Goal: Entertainment & Leisure: Browse casually

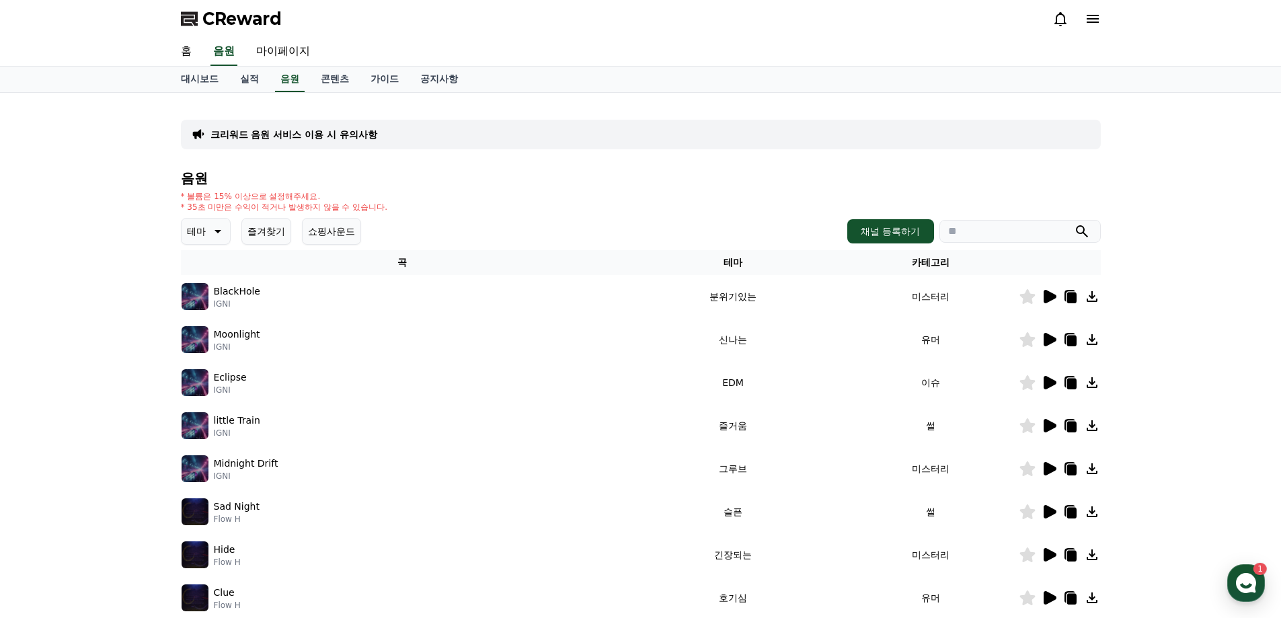
click at [202, 234] on p "테마" at bounding box center [196, 231] width 19 height 19
click at [216, 344] on div "전체 환상적인 호기심 어두운 밝은 통통튀는 신나는 반전 웅장한 드라마틱 즐거움 분위기있는 EDM 그루브 슬픈 잔잔한 귀여운 감동적인 긴장되는 …" at bounding box center [212, 532] width 58 height 694
click at [200, 343] on button "밝은" at bounding box center [198, 340] width 30 height 30
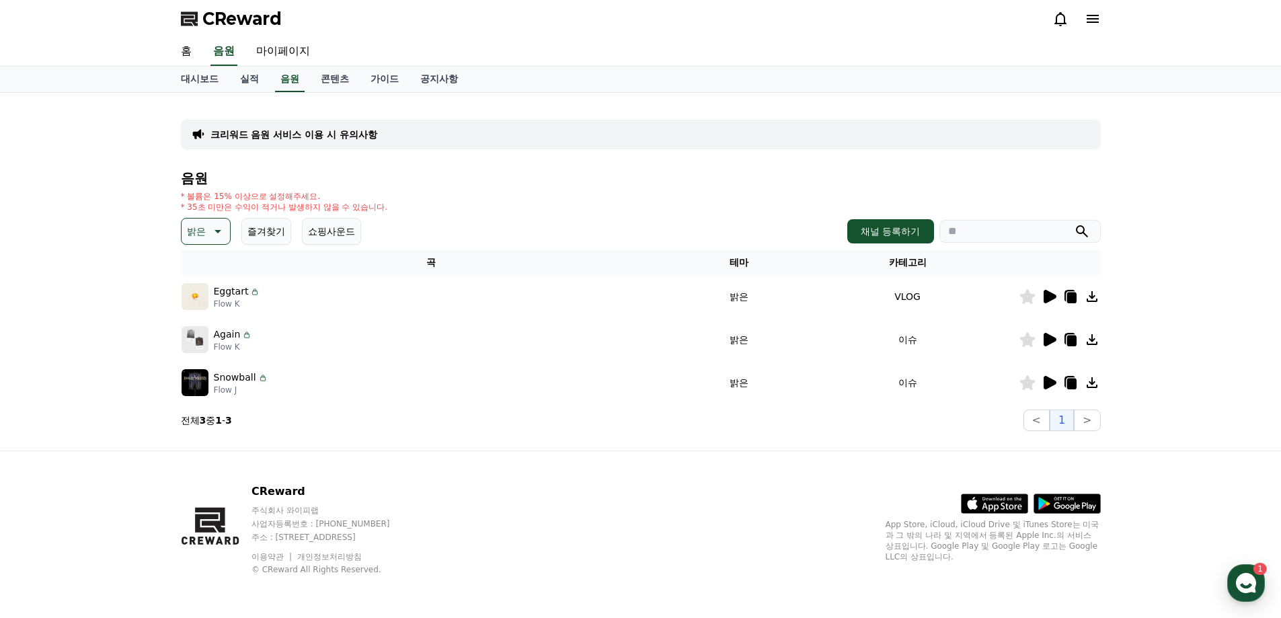
click at [1043, 298] on icon at bounding box center [1049, 297] width 16 height 16
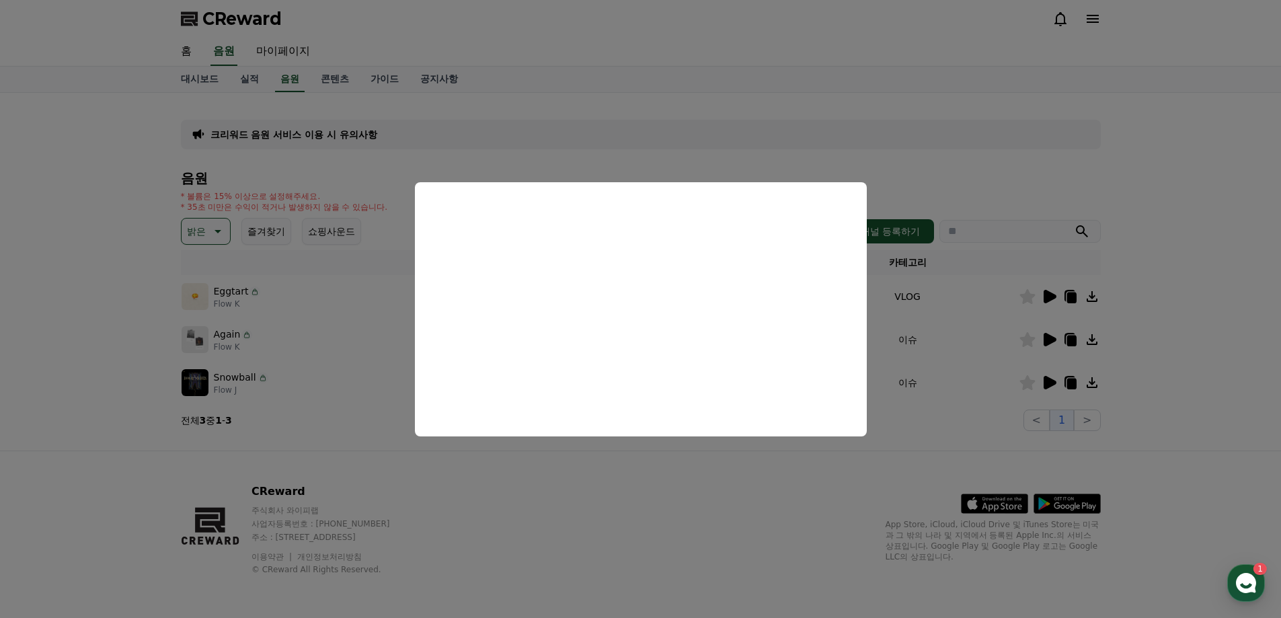
click at [670, 463] on button "close modal" at bounding box center [640, 309] width 1281 height 618
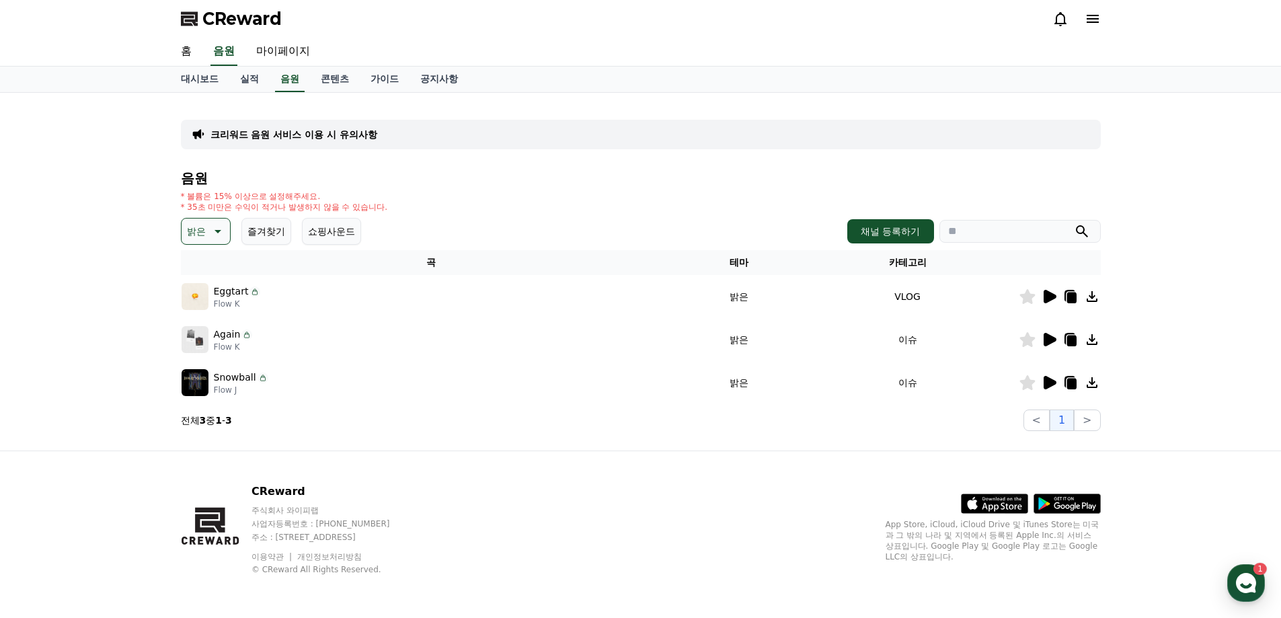
click at [204, 227] on p "밝은" at bounding box center [196, 231] width 19 height 19
click at [214, 314] on button "통통튀는" at bounding box center [207, 308] width 48 height 30
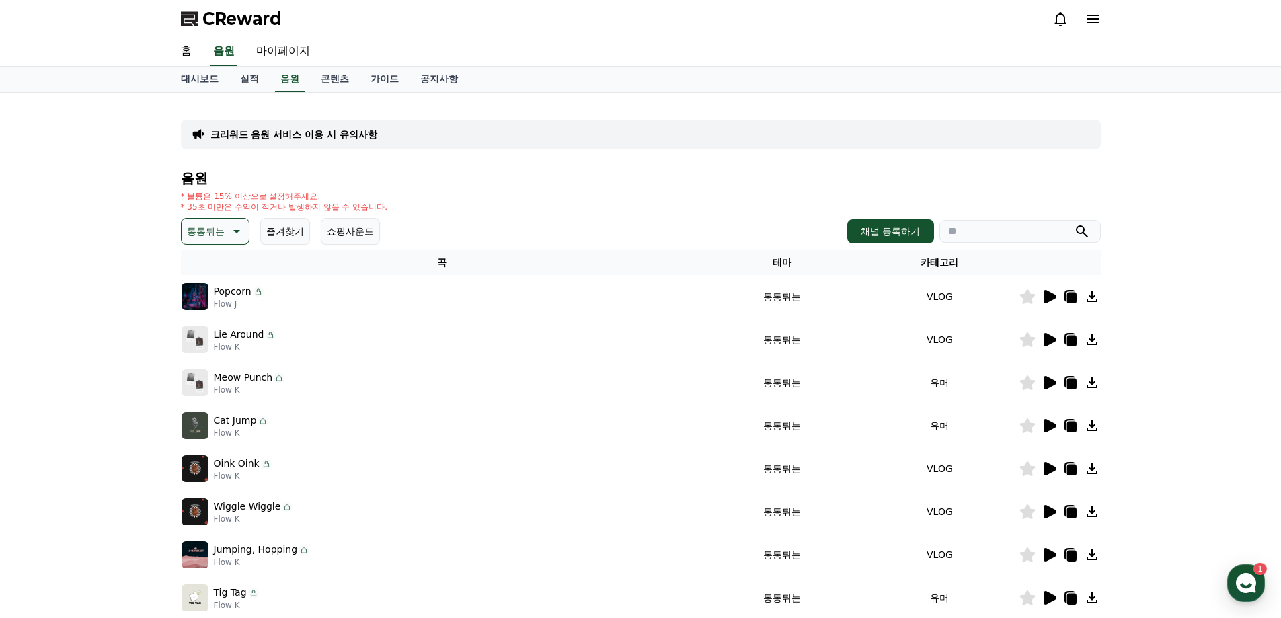
click at [1048, 299] on icon at bounding box center [1050, 296] width 13 height 13
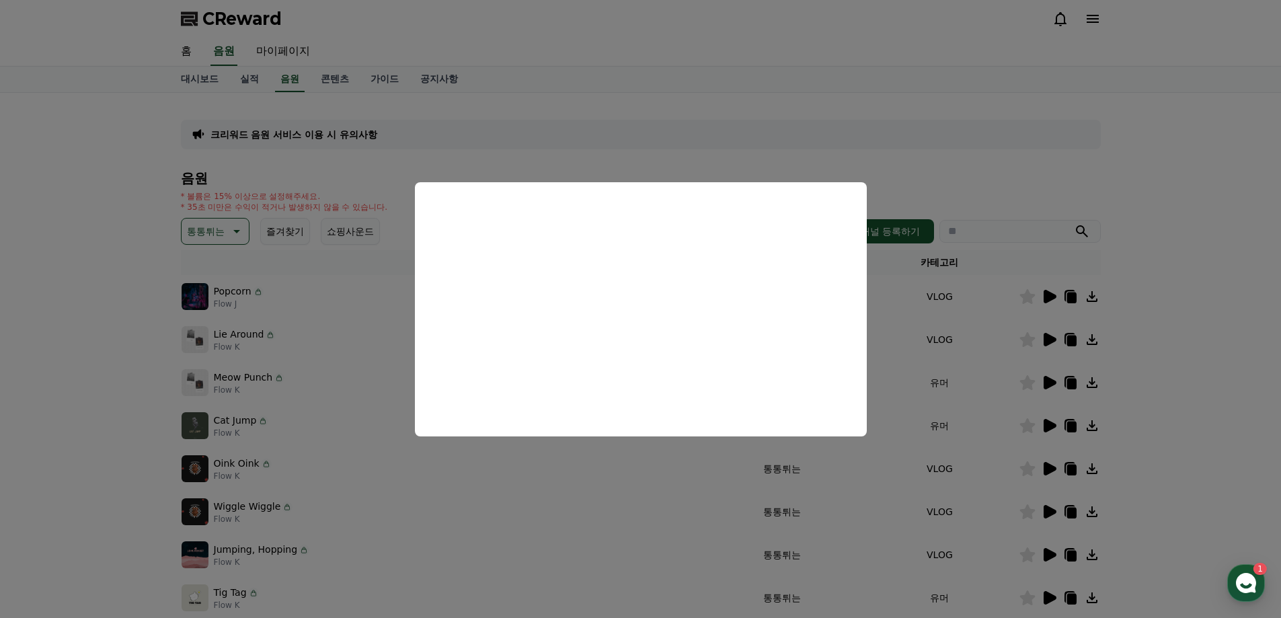
click at [666, 155] on button "close modal" at bounding box center [640, 309] width 1281 height 618
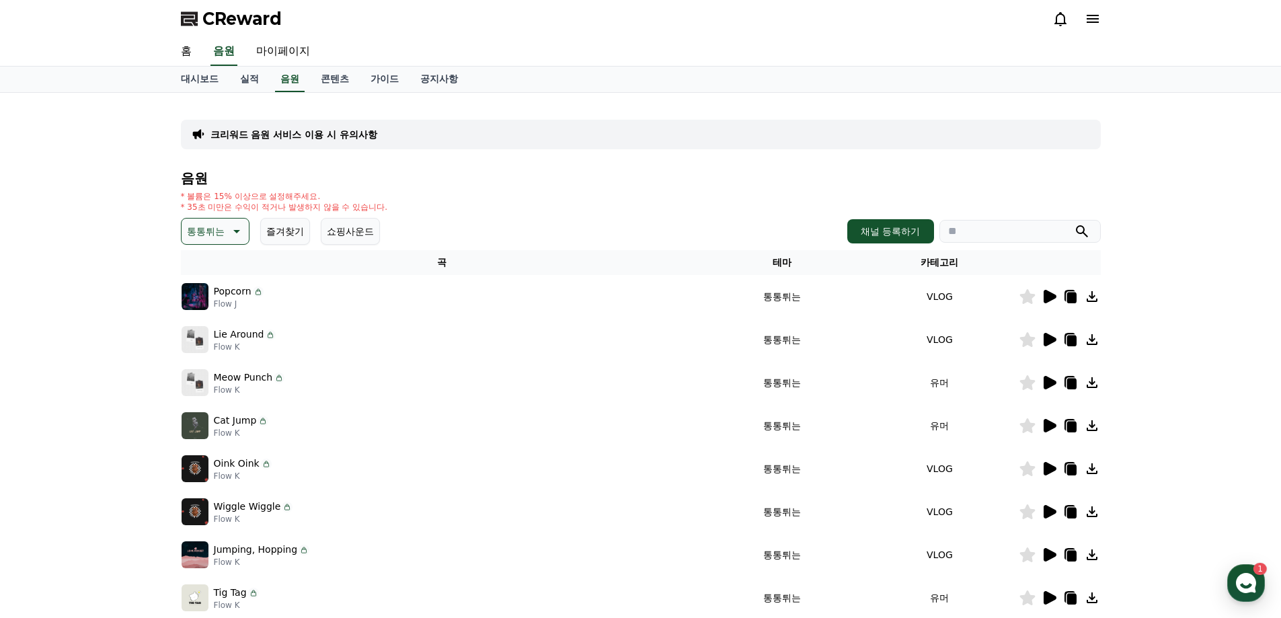
click at [223, 240] on p "통통튀는" at bounding box center [206, 231] width 38 height 19
click at [208, 314] on button "통통튀는" at bounding box center [207, 308] width 48 height 30
click at [231, 235] on icon at bounding box center [235, 231] width 16 height 16
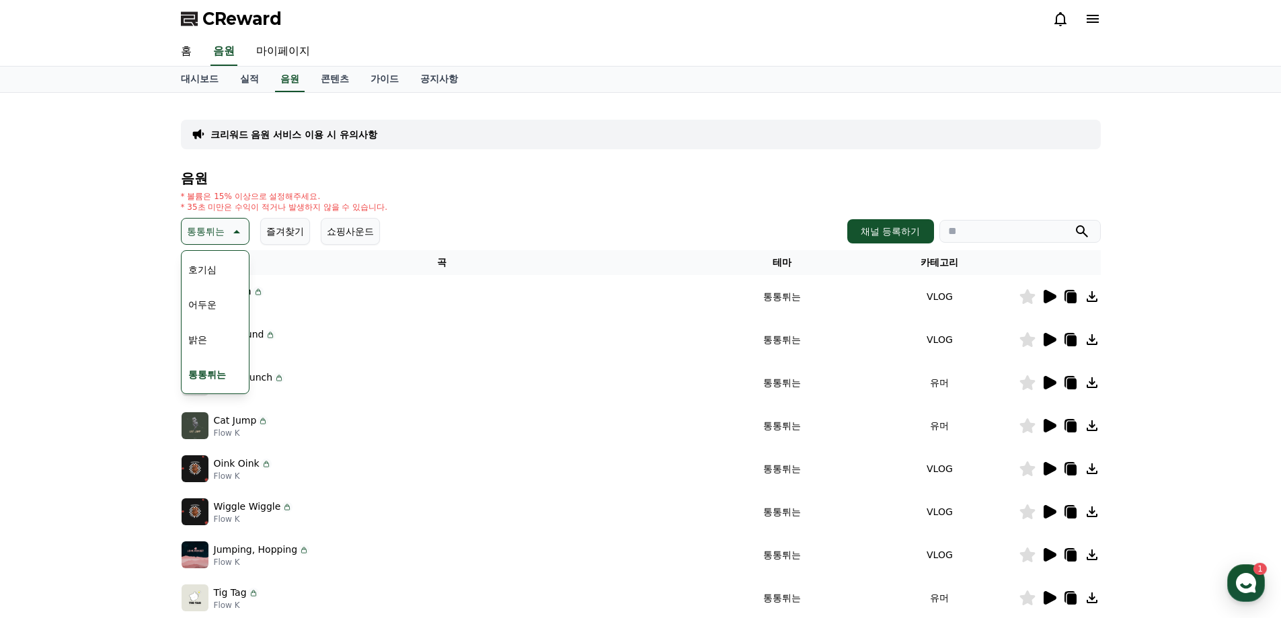
click at [217, 277] on button "호기심" at bounding box center [202, 270] width 39 height 30
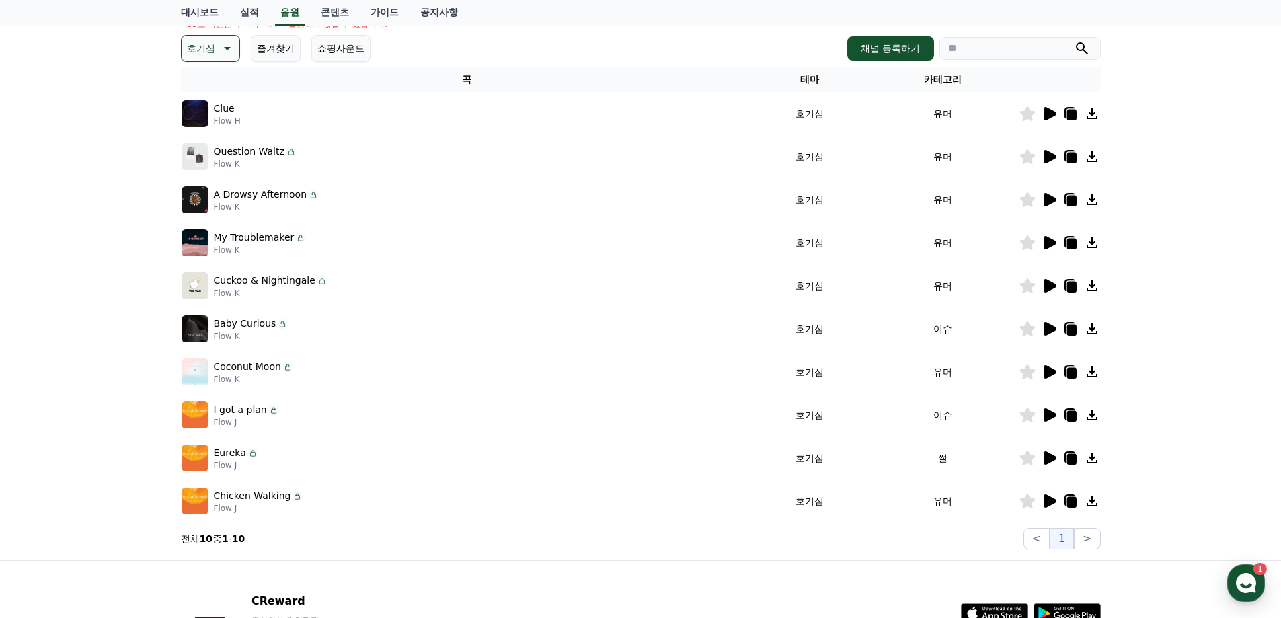
scroll to position [202, 0]
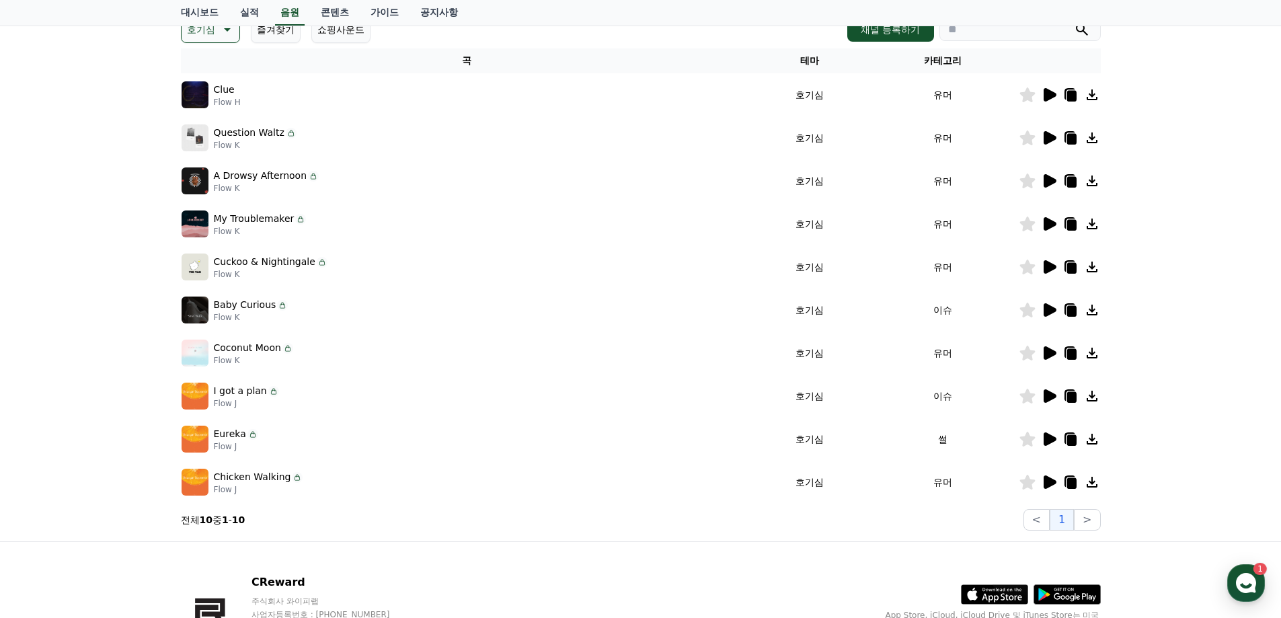
click at [1044, 354] on icon at bounding box center [1050, 352] width 13 height 13
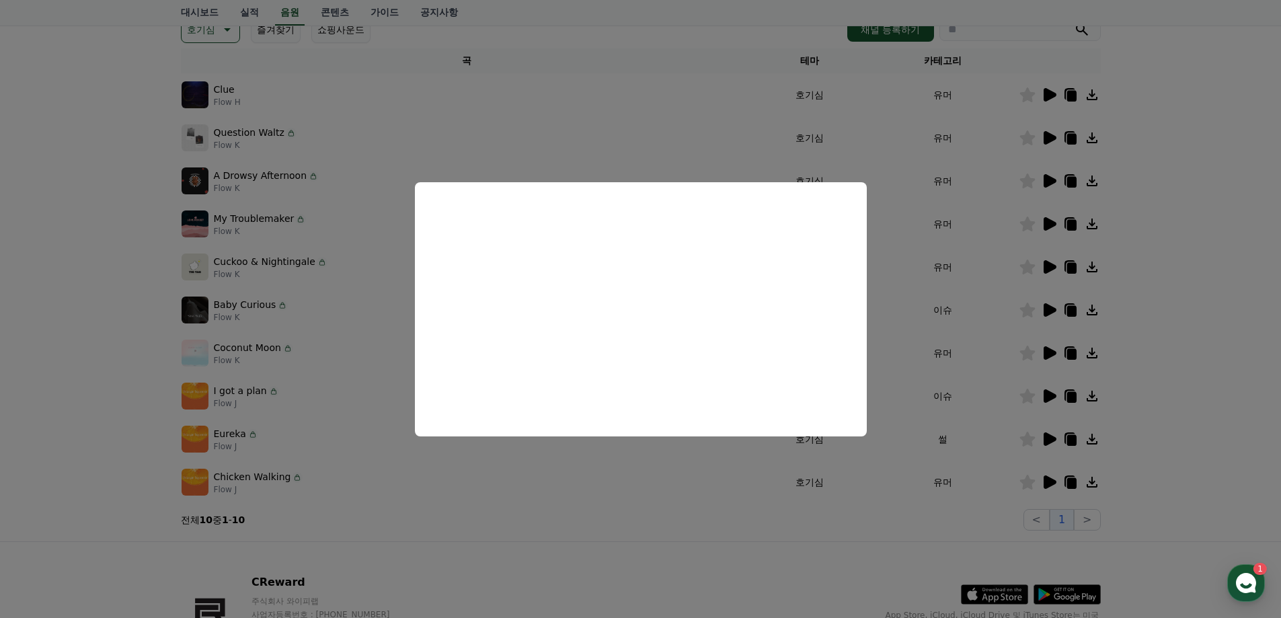
click at [638, 481] on button "close modal" at bounding box center [640, 309] width 1281 height 618
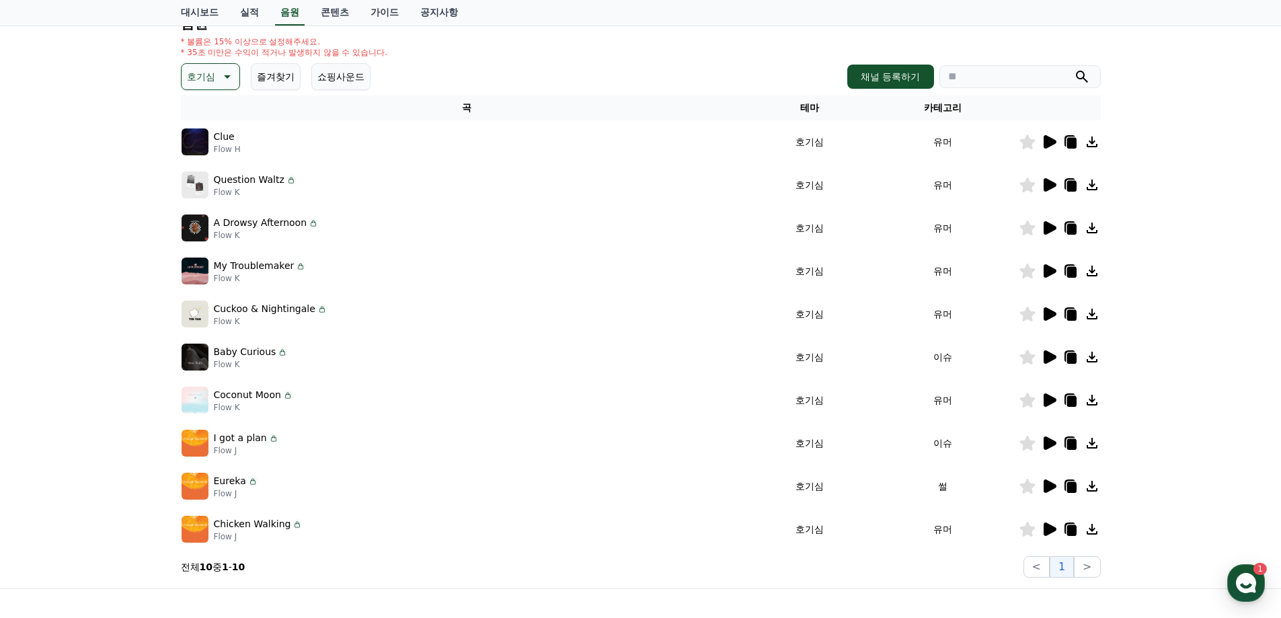
scroll to position [67, 0]
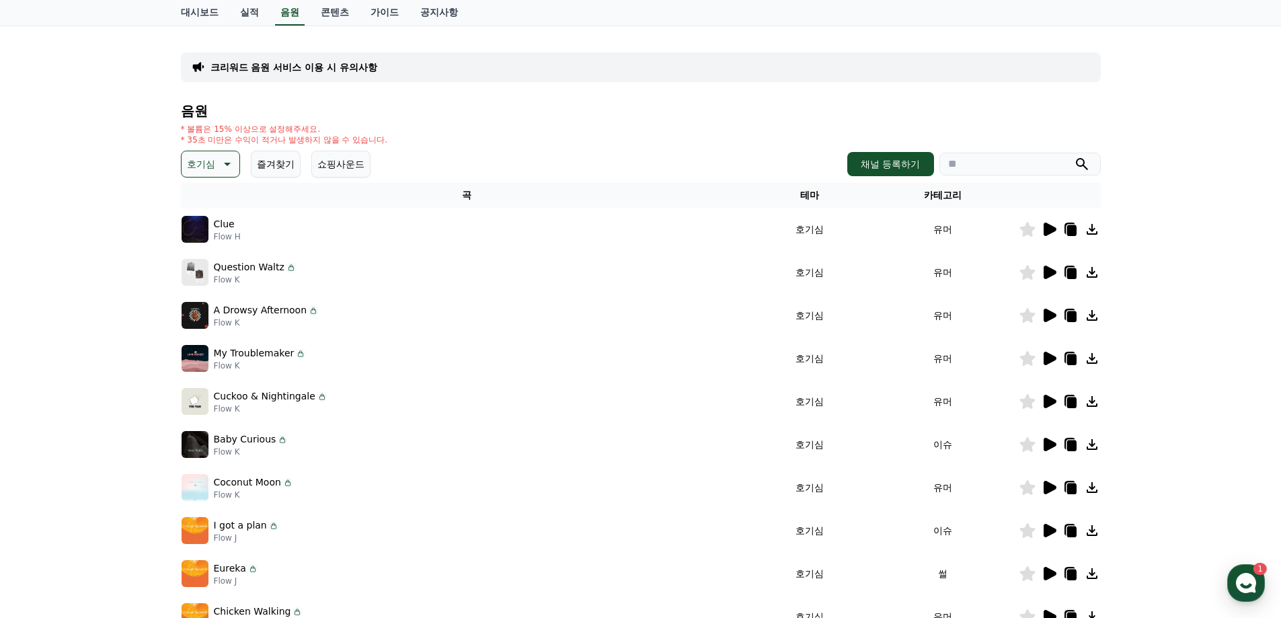
click at [210, 162] on p "호기심" at bounding box center [201, 164] width 28 height 19
click at [208, 274] on button "웅장한" at bounding box center [202, 278] width 39 height 30
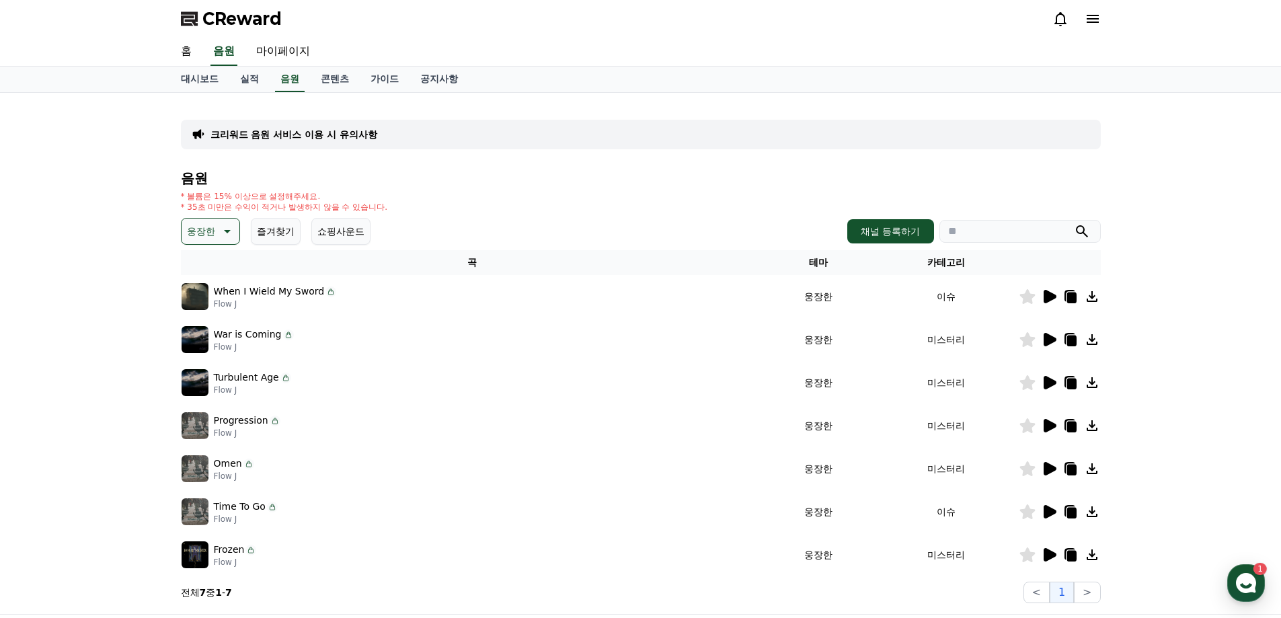
click at [1044, 385] on icon at bounding box center [1050, 382] width 13 height 13
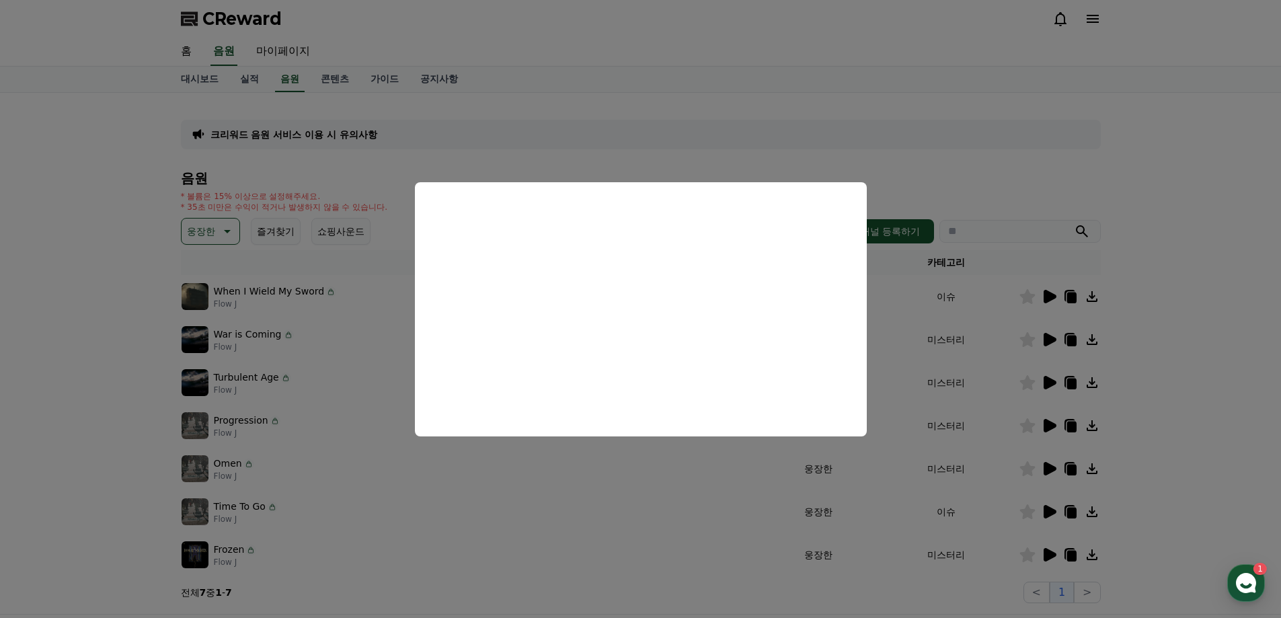
click at [722, 494] on button "close modal" at bounding box center [640, 309] width 1281 height 618
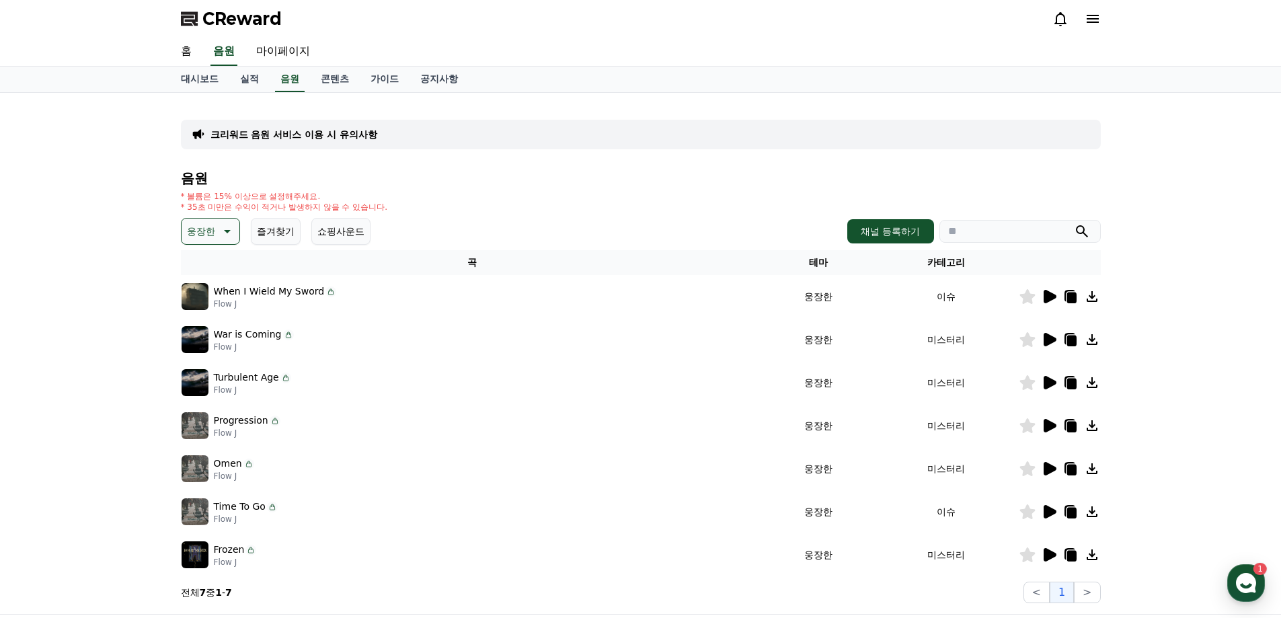
click at [1048, 336] on icon at bounding box center [1050, 339] width 13 height 13
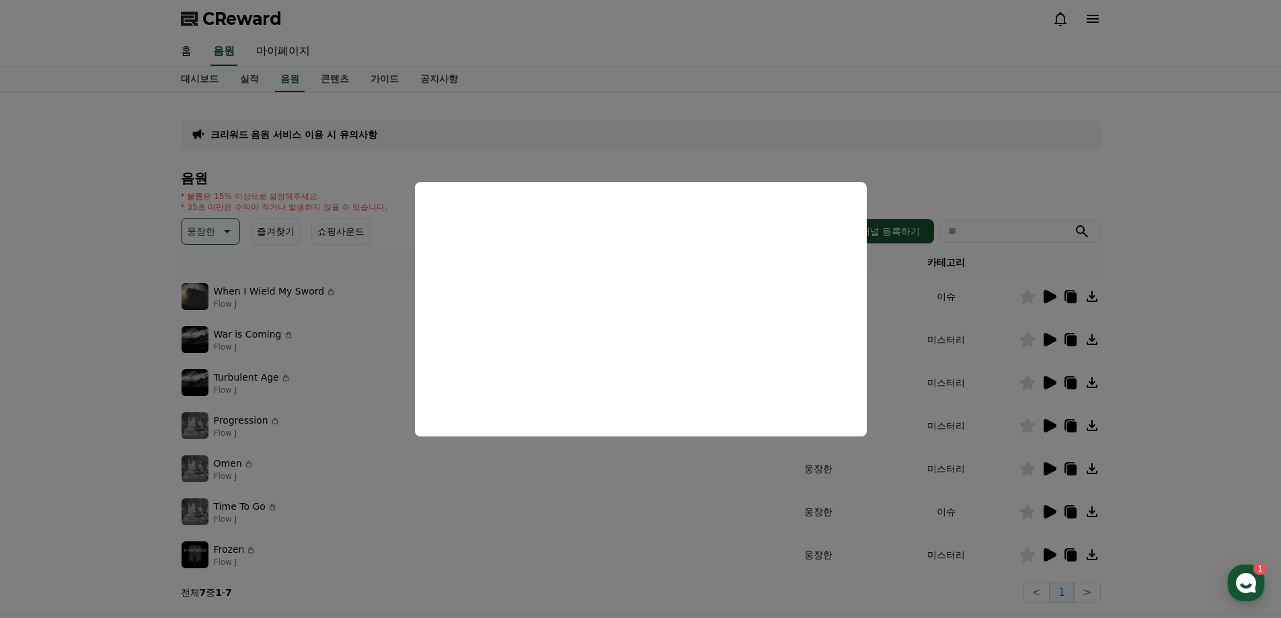
click at [646, 471] on button "close modal" at bounding box center [640, 309] width 1281 height 618
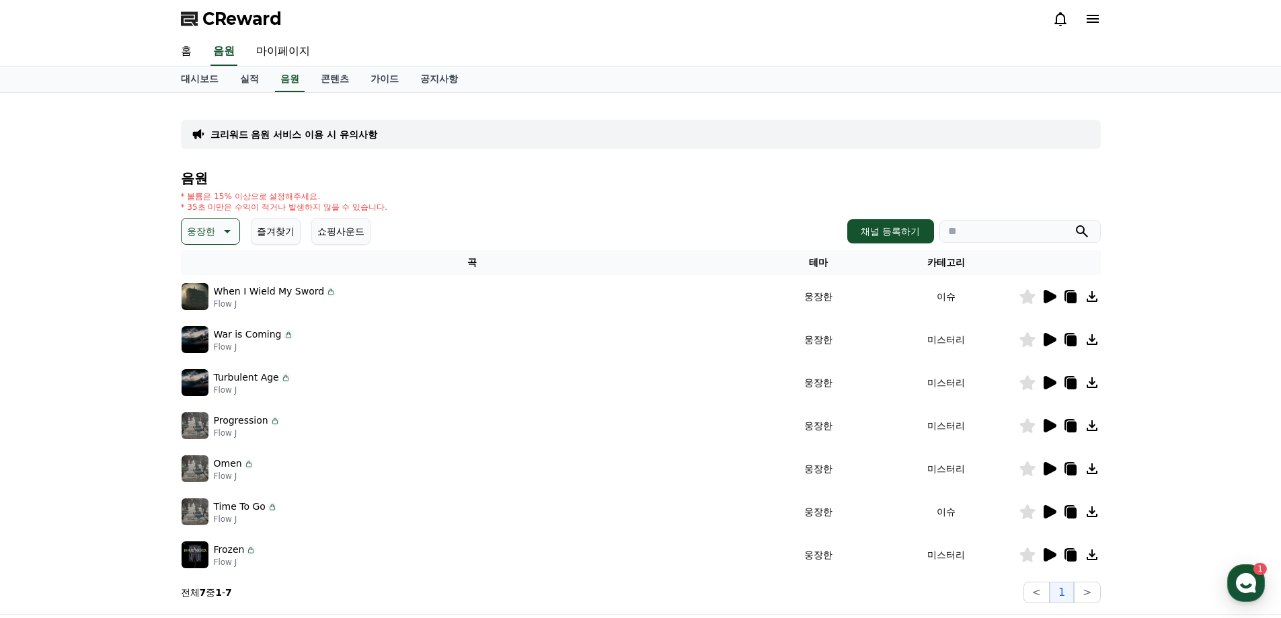
click at [1047, 300] on icon at bounding box center [1050, 296] width 13 height 13
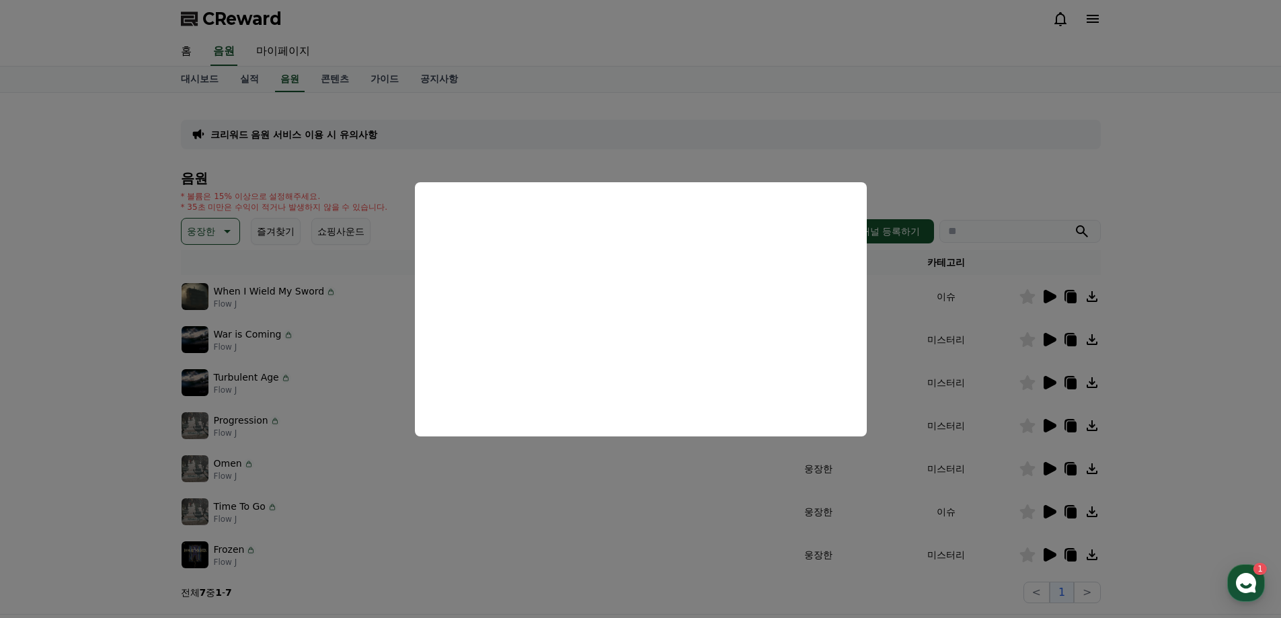
click at [591, 493] on button "close modal" at bounding box center [640, 309] width 1281 height 618
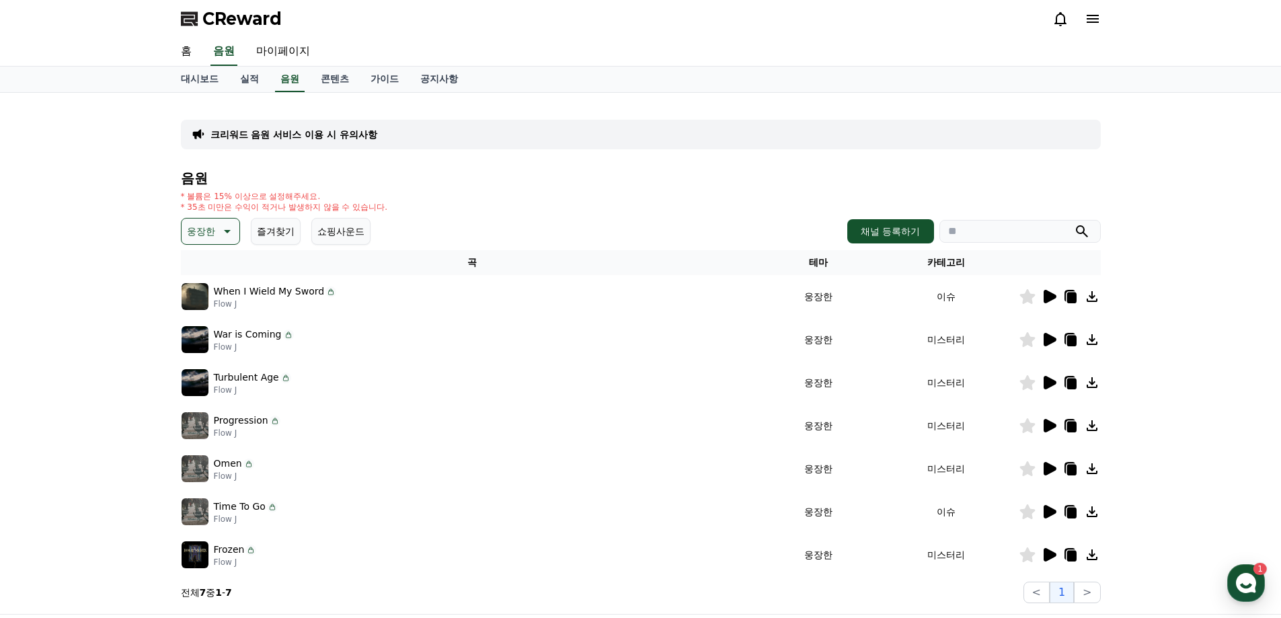
click at [1072, 297] on icon at bounding box center [1071, 298] width 9 height 11
click at [421, 204] on div "* 볼륨은 15% 이상으로 설정해주세요. * 35초 미만은 수익이 적거나 발생하지 않을 수 있습니다." at bounding box center [641, 202] width 920 height 22
click at [1042, 461] on icon at bounding box center [1049, 469] width 16 height 16
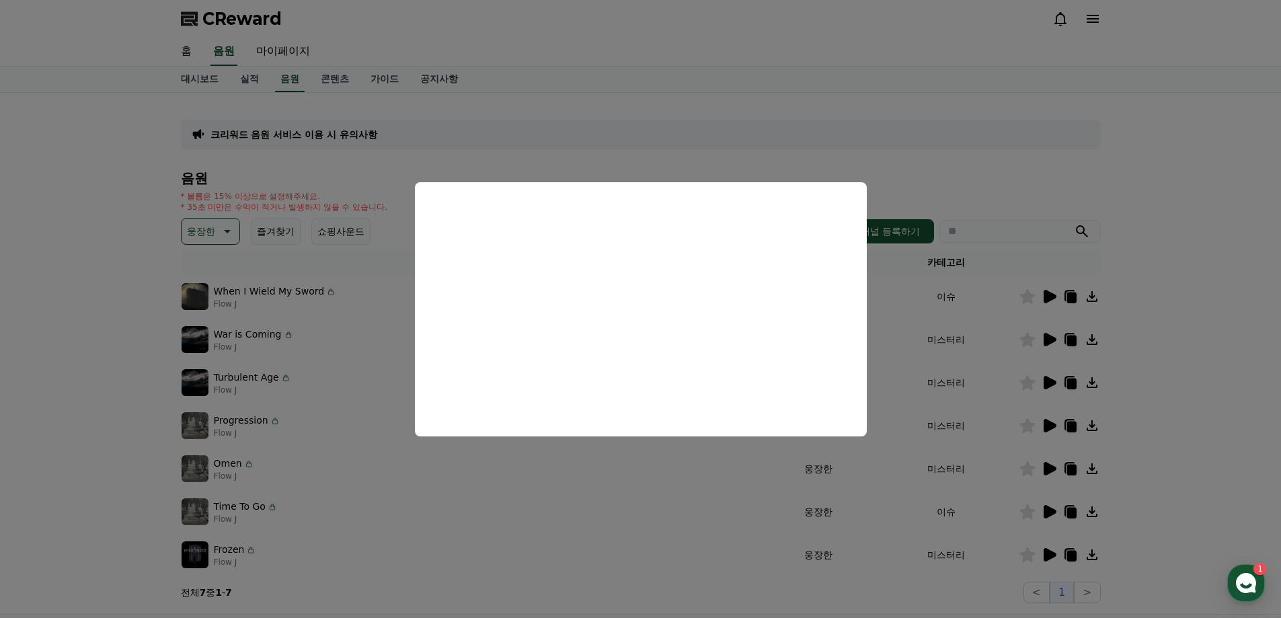
click at [696, 467] on button "close modal" at bounding box center [640, 309] width 1281 height 618
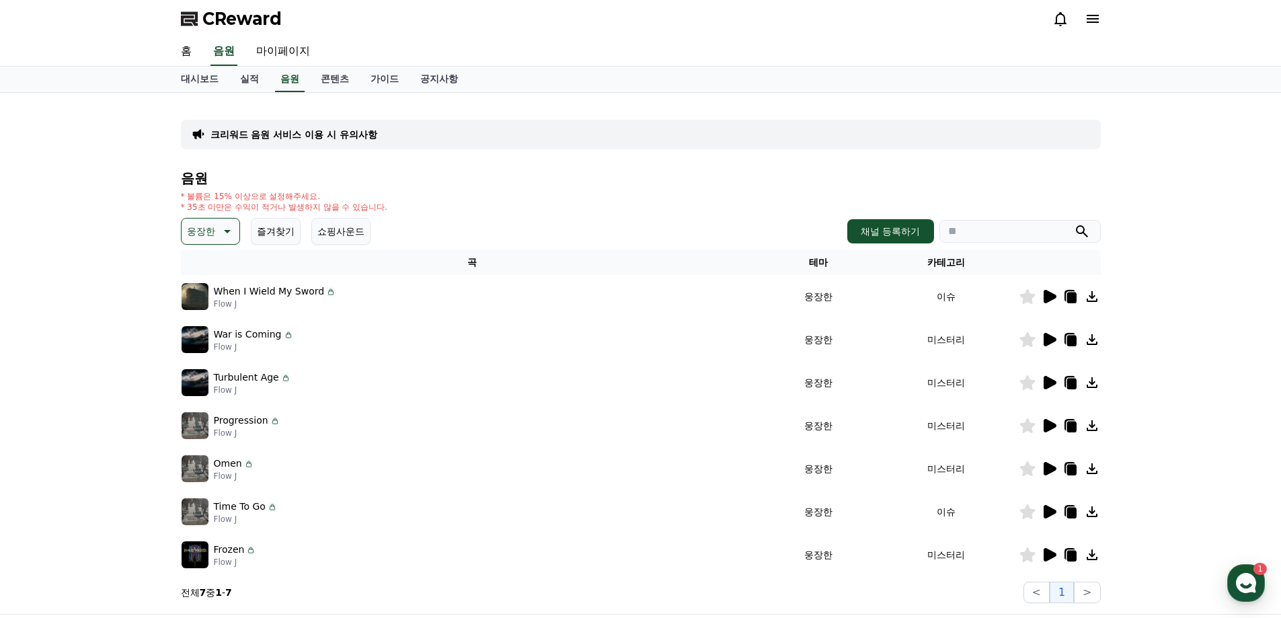
click at [1051, 508] on icon at bounding box center [1050, 511] width 13 height 13
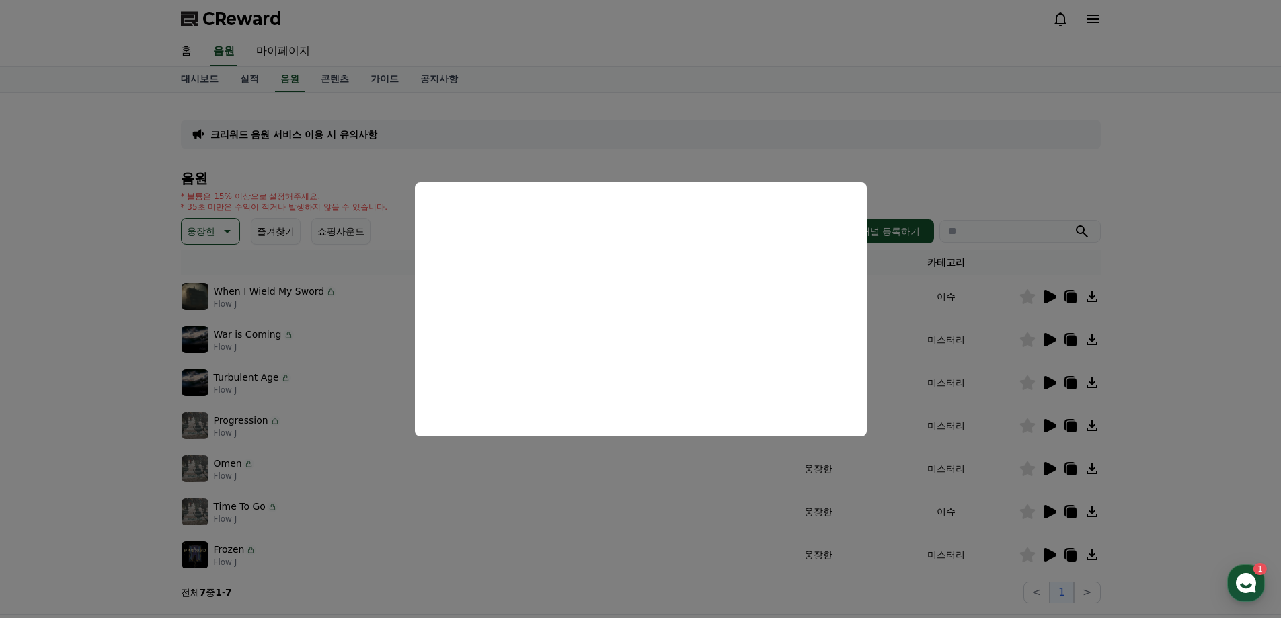
click at [676, 493] on button "close modal" at bounding box center [640, 309] width 1281 height 618
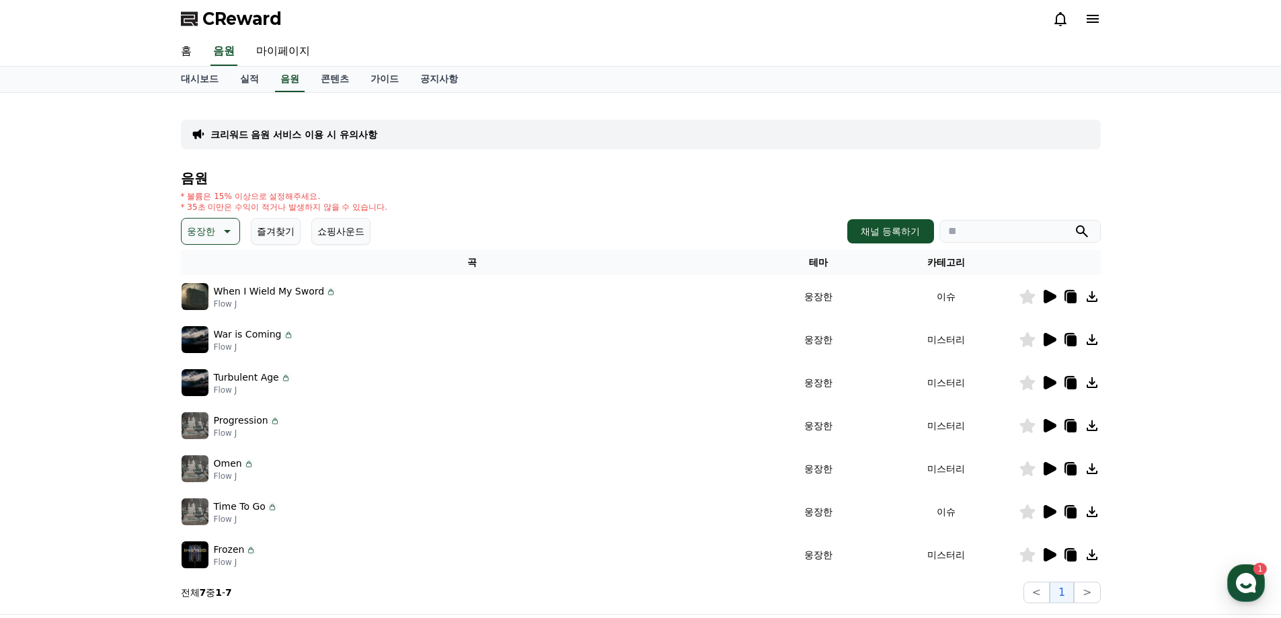
click at [1056, 382] on icon at bounding box center [1050, 382] width 13 height 13
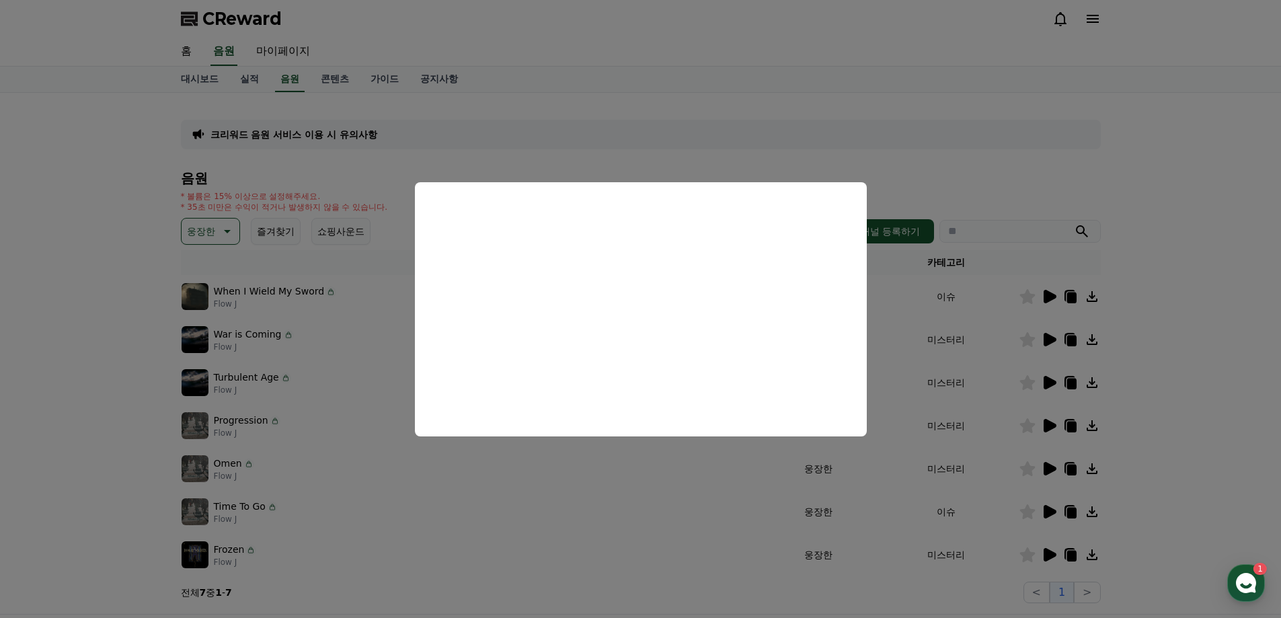
click at [645, 473] on button "close modal" at bounding box center [640, 309] width 1281 height 618
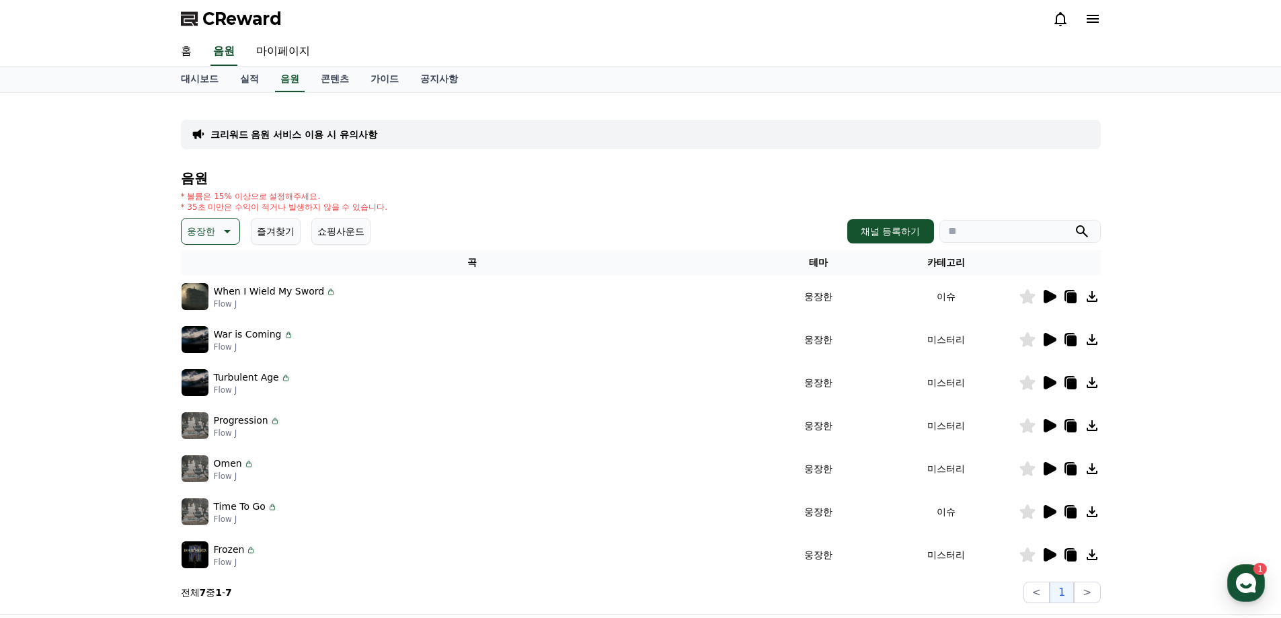
click at [1043, 509] on icon at bounding box center [1049, 512] width 16 height 16
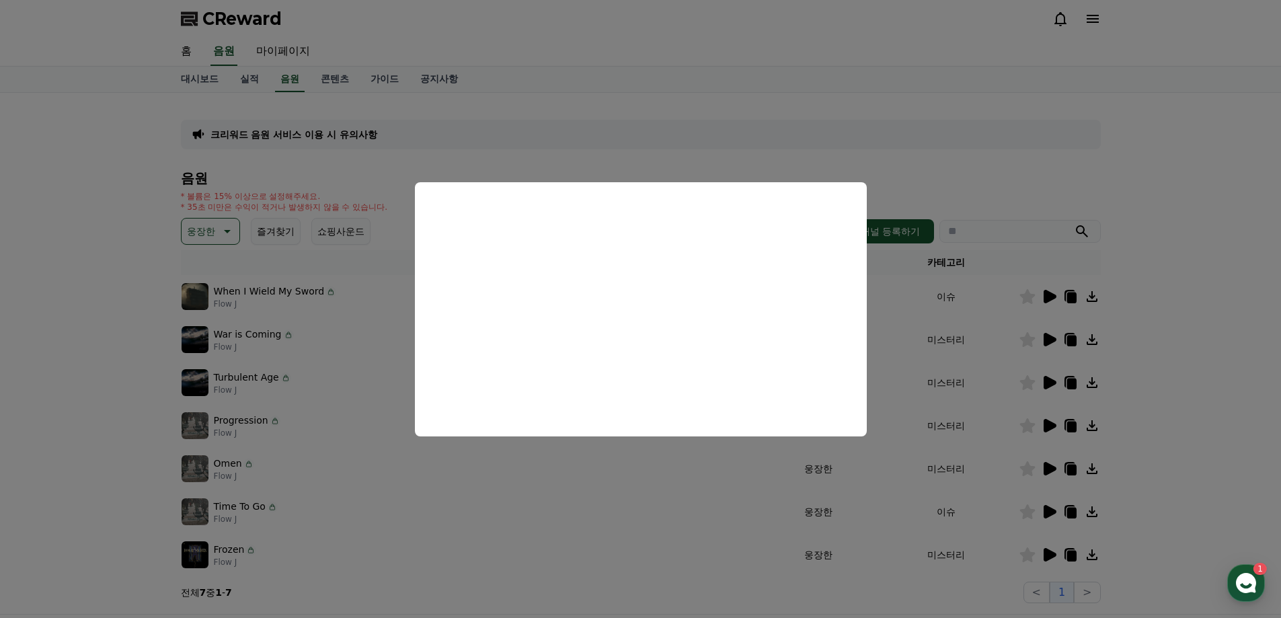
click at [730, 506] on button "close modal" at bounding box center [640, 309] width 1281 height 618
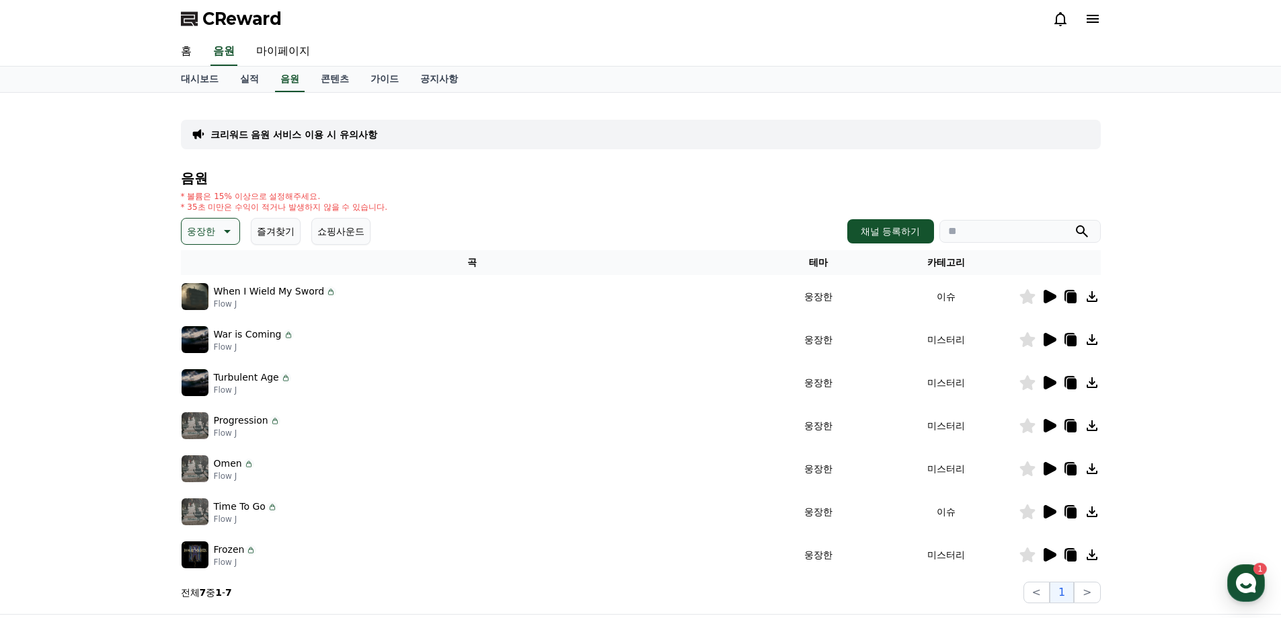
click at [1069, 512] on icon at bounding box center [1071, 513] width 9 height 11
drag, startPoint x: 420, startPoint y: 245, endPoint x: 409, endPoint y: 225, distance: 22.9
click at [420, 244] on div "음원 * 볼륨은 15% 이상으로 설정해주세요. * 35초 미만은 수익이 적거나 발생하지 않을 수 있습니다. 웅장한 즐겨찾기 쇼핑사운드 채널 등…" at bounding box center [641, 387] width 920 height 432
click at [219, 217] on div "음원 * 볼륨은 15% 이상으로 설정해주세요. * 35초 미만은 수익이 적거나 발생하지 않을 수 있습니다. 웅장한 즐겨찾기 쇼핑사운드 채널 등…" at bounding box center [641, 387] width 920 height 432
click at [218, 219] on button "웅장한" at bounding box center [210, 231] width 59 height 27
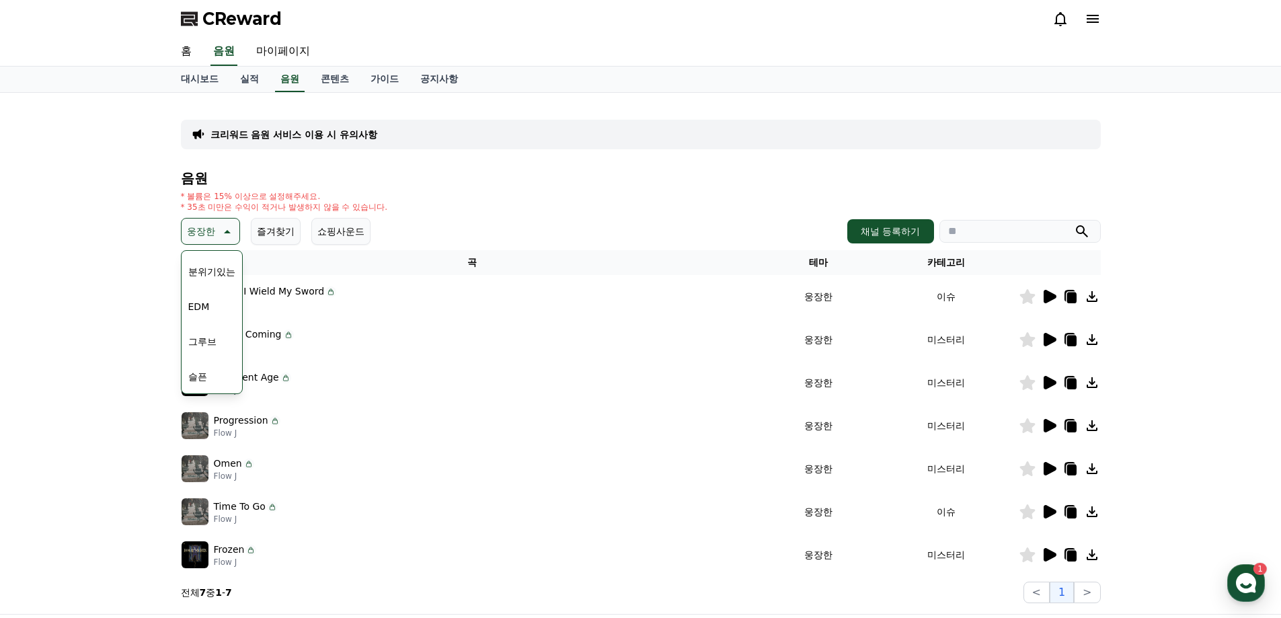
scroll to position [538, 0]
click at [211, 259] on button "잔잔한" at bounding box center [202, 254] width 39 height 30
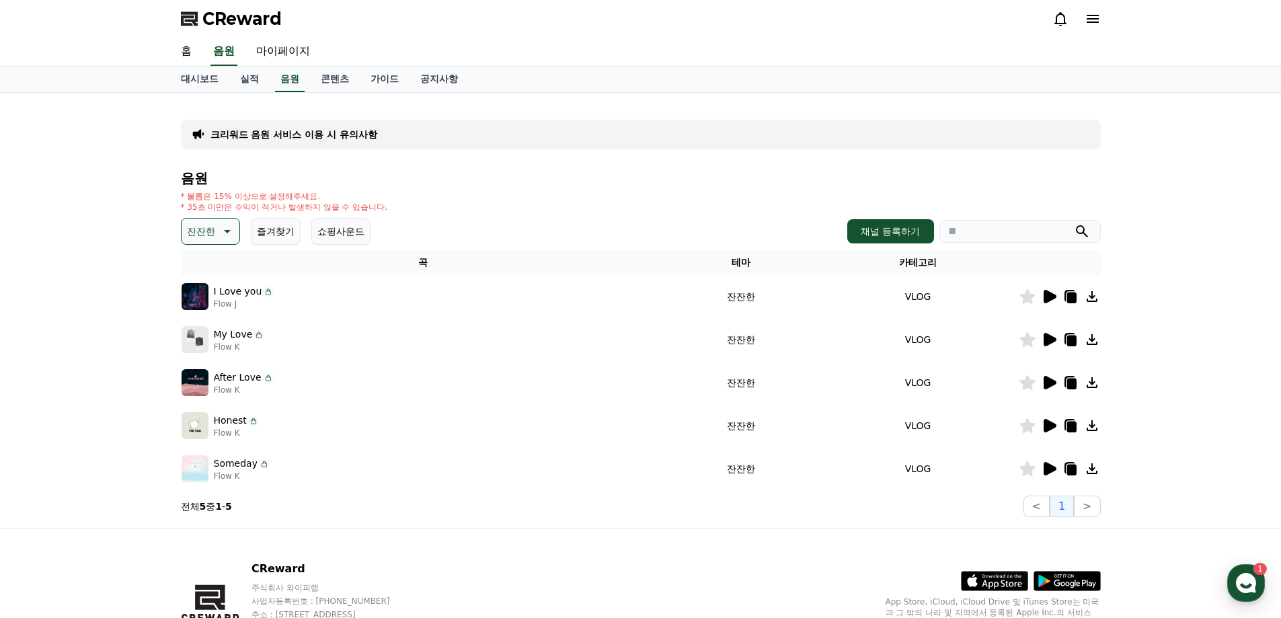
click at [1048, 344] on icon at bounding box center [1050, 339] width 13 height 13
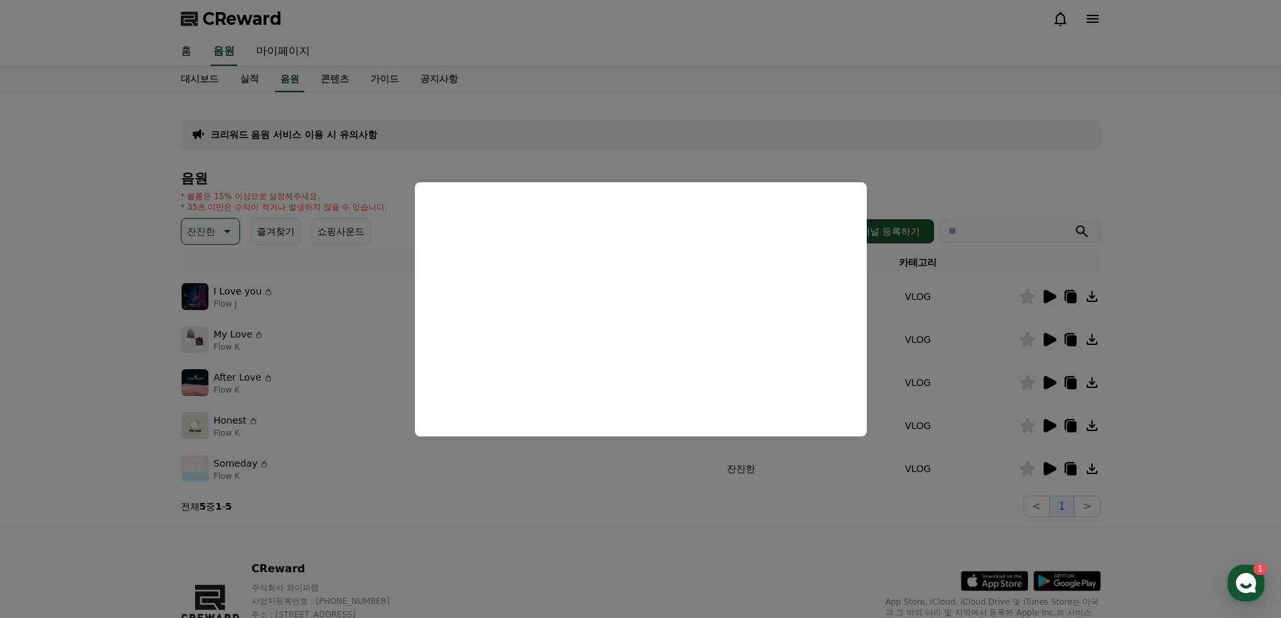
click at [1178, 287] on button "close modal" at bounding box center [640, 309] width 1281 height 618
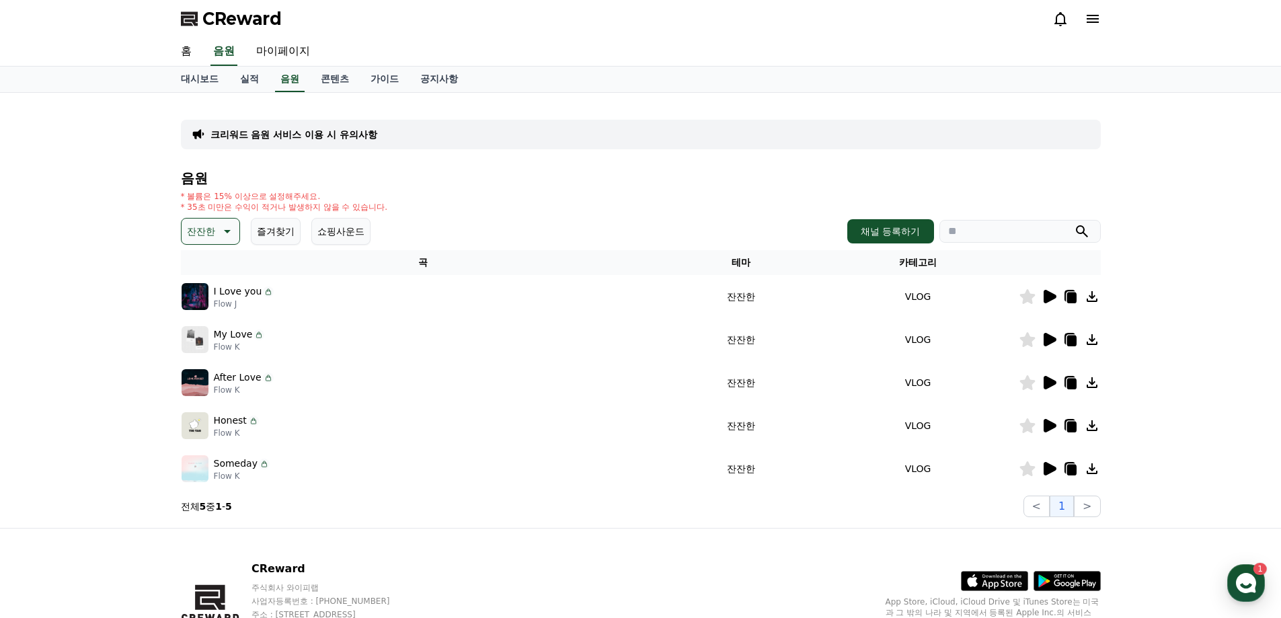
click at [1048, 387] on icon at bounding box center [1050, 382] width 13 height 13
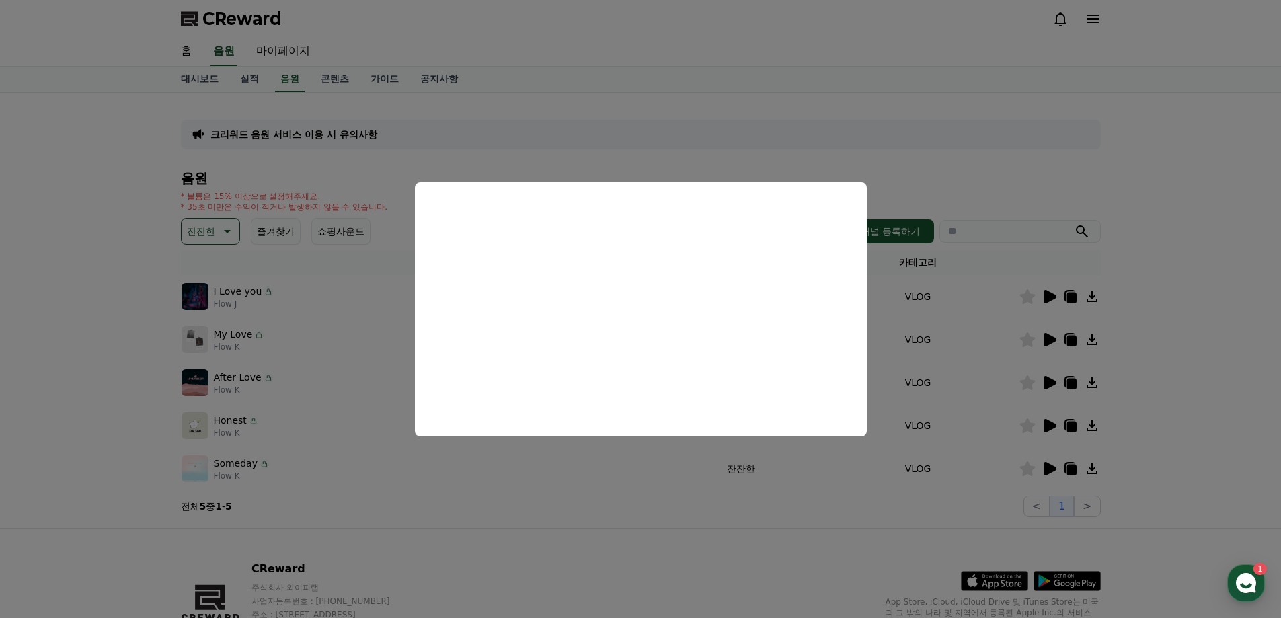
click at [1163, 395] on button "close modal" at bounding box center [640, 309] width 1281 height 618
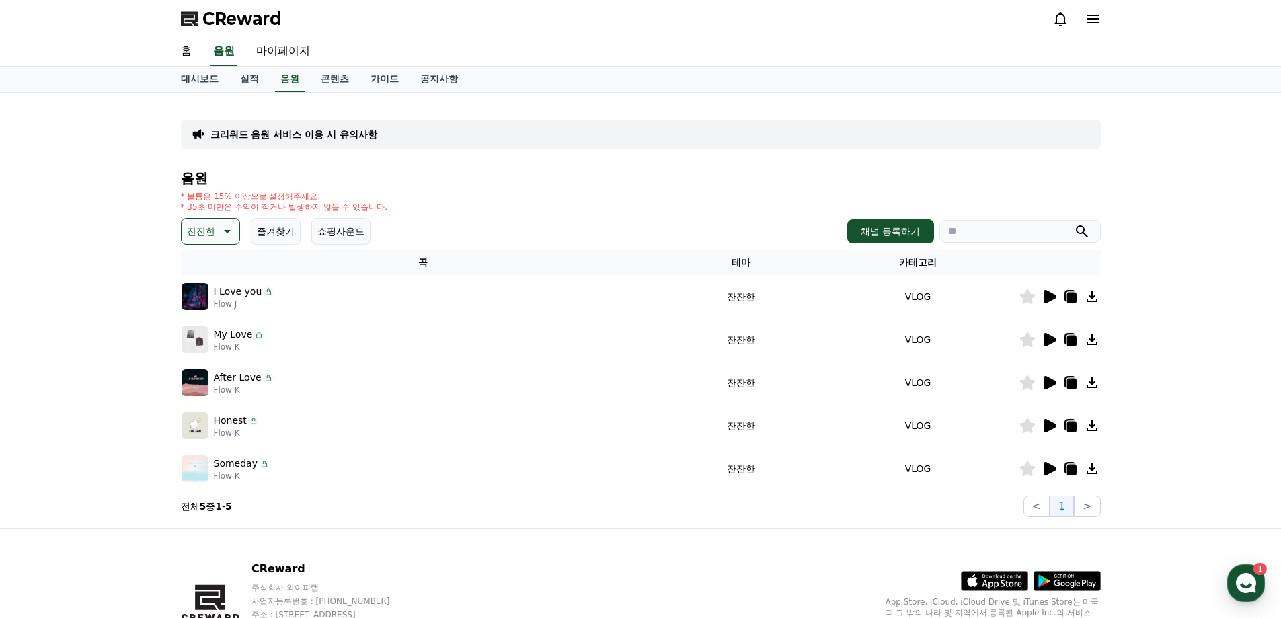
click at [1044, 429] on icon at bounding box center [1050, 425] width 13 height 13
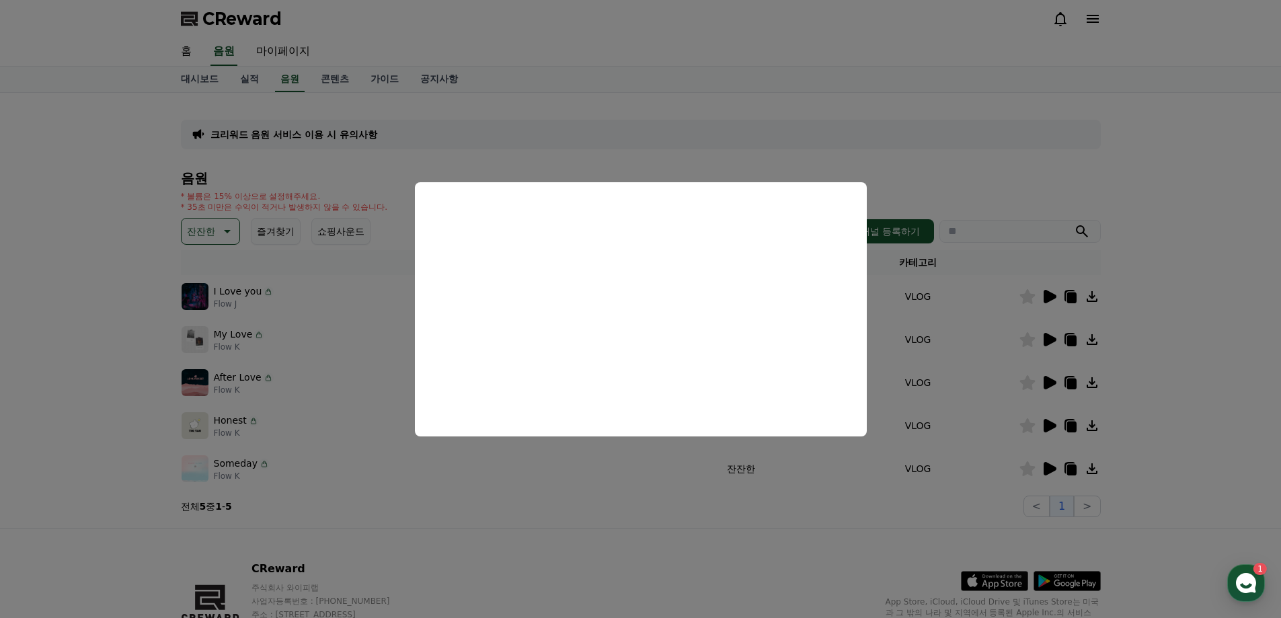
click at [1184, 385] on button "close modal" at bounding box center [640, 309] width 1281 height 618
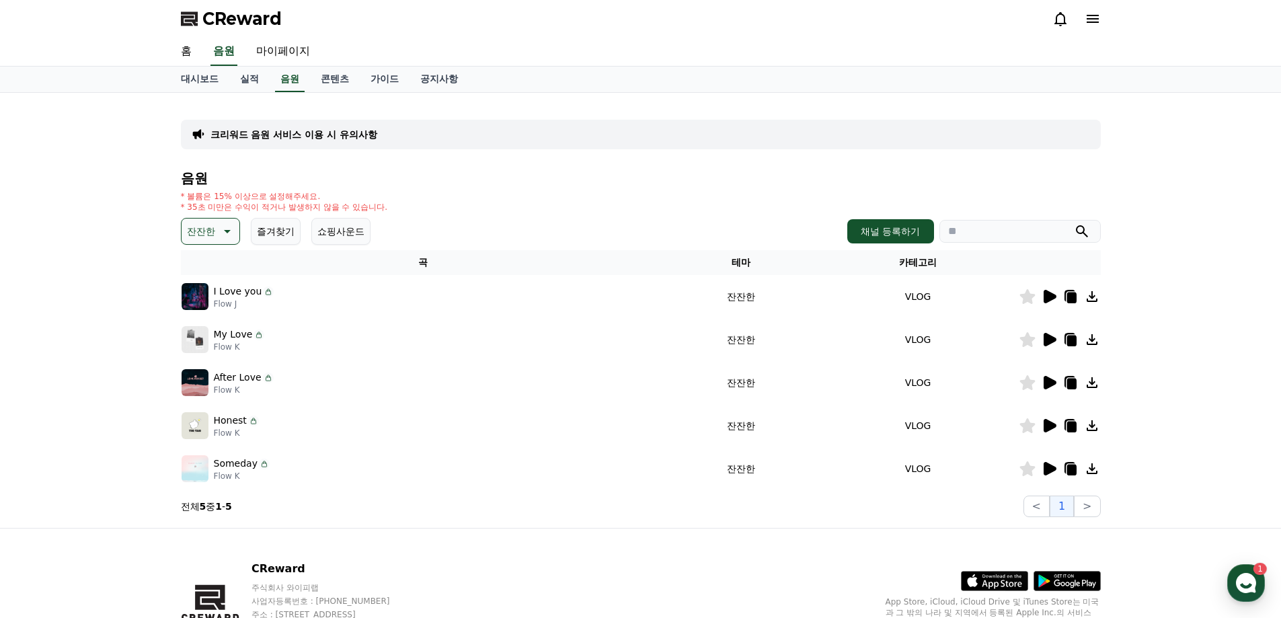
click at [1042, 473] on icon at bounding box center [1049, 469] width 16 height 16
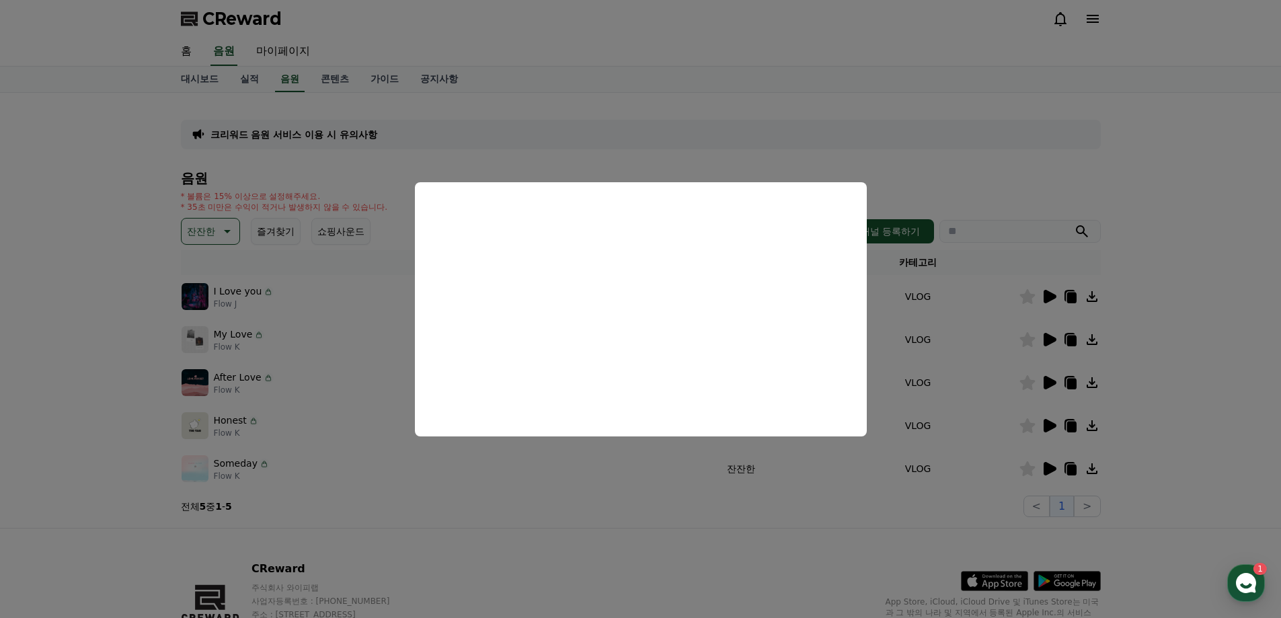
click at [1183, 371] on button "close modal" at bounding box center [640, 309] width 1281 height 618
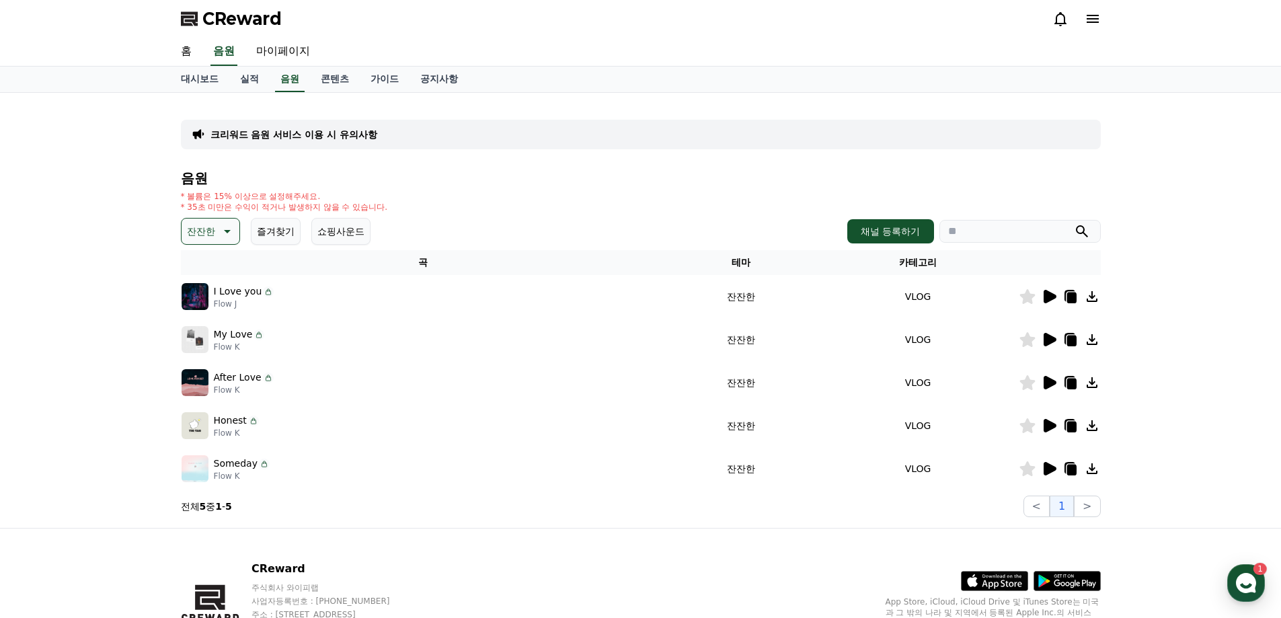
click at [1046, 298] on icon at bounding box center [1050, 296] width 13 height 13
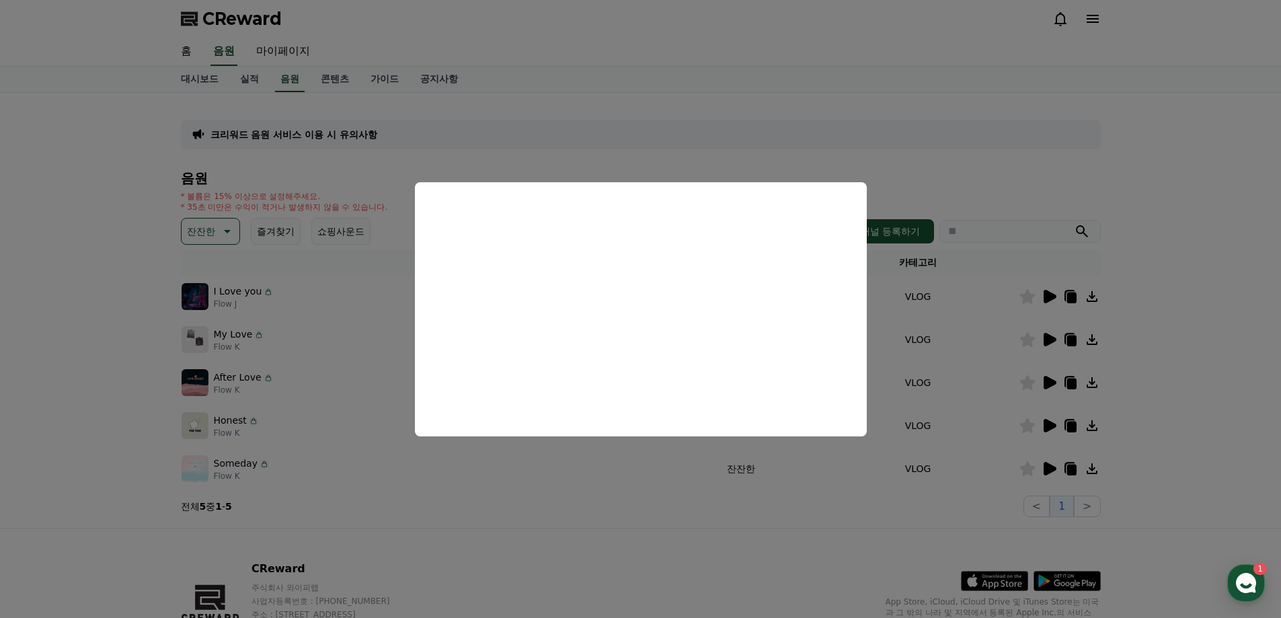
click at [1196, 373] on button "close modal" at bounding box center [640, 309] width 1281 height 618
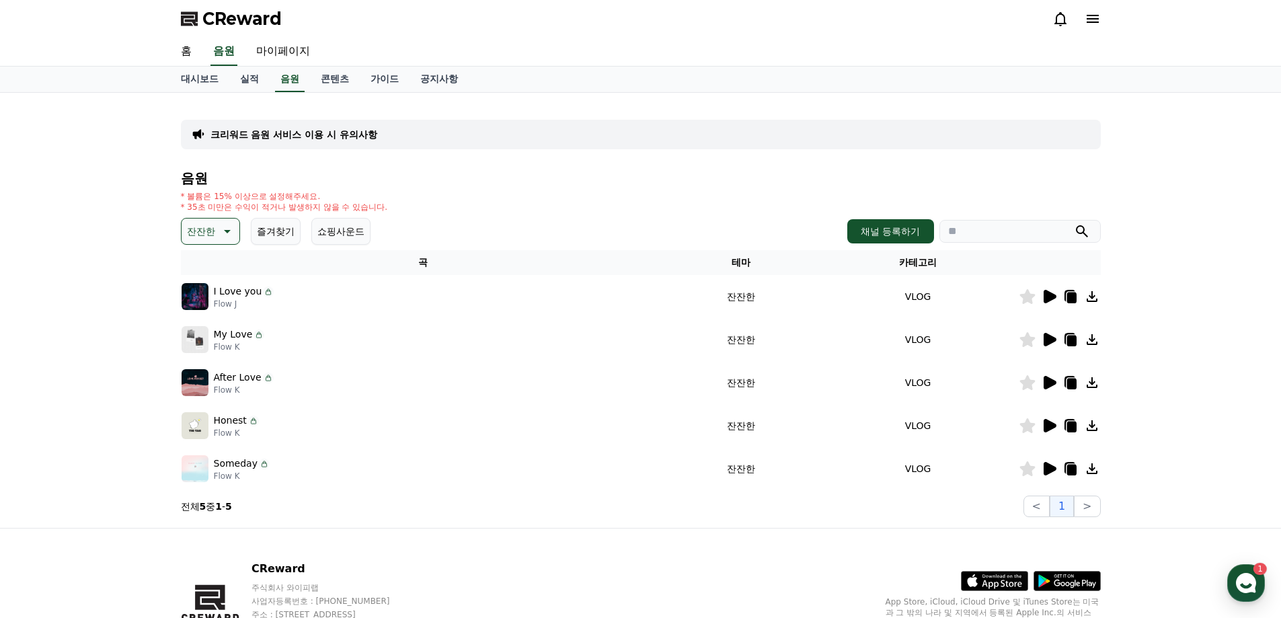
click at [1071, 296] on icon at bounding box center [1071, 298] width 9 height 11
click at [1077, 511] on button ">" at bounding box center [1087, 507] width 26 height 22
drag, startPoint x: 1113, startPoint y: 432, endPoint x: 1109, endPoint y: 438, distance: 7.8
click at [1109, 438] on div "크리워드 음원 서비스 이용 시 유의사항 음원 * 볼륨은 15% 이상으로 설정해주세요. * 35초 미만은 수익이 적거나 발생하지 않을 수 있습니…" at bounding box center [640, 310] width 1281 height 435
click at [353, 128] on p "크리워드 음원 서비스 이용 시 유의사항" at bounding box center [293, 134] width 167 height 13
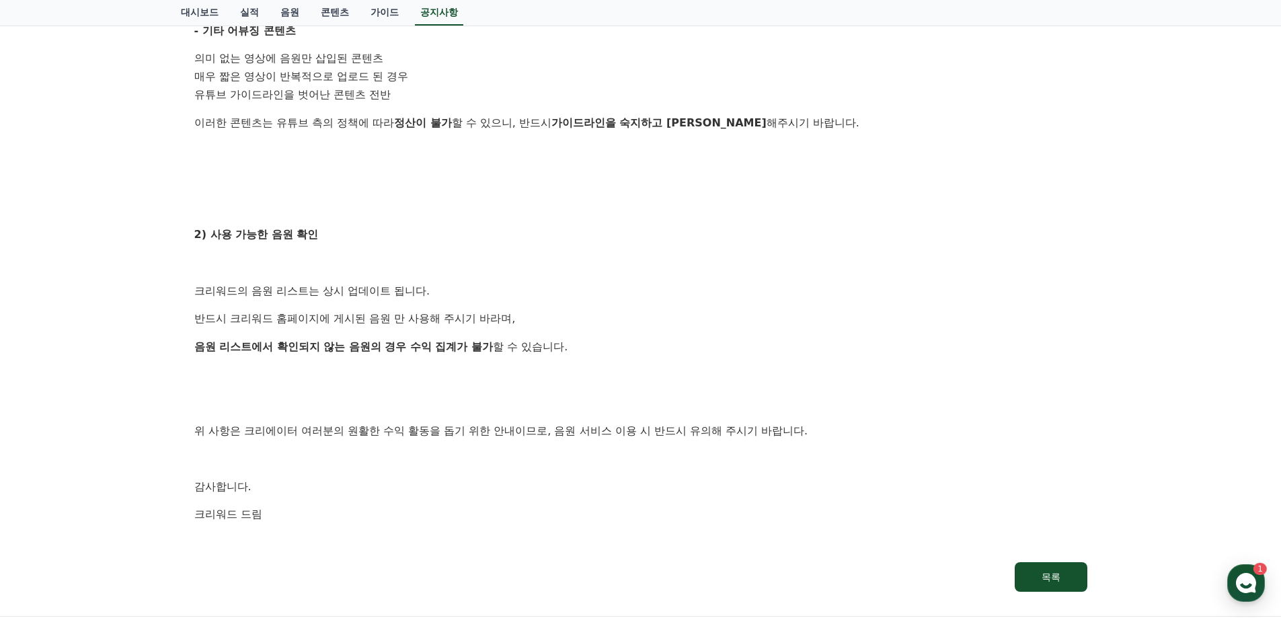
scroll to position [538, 0]
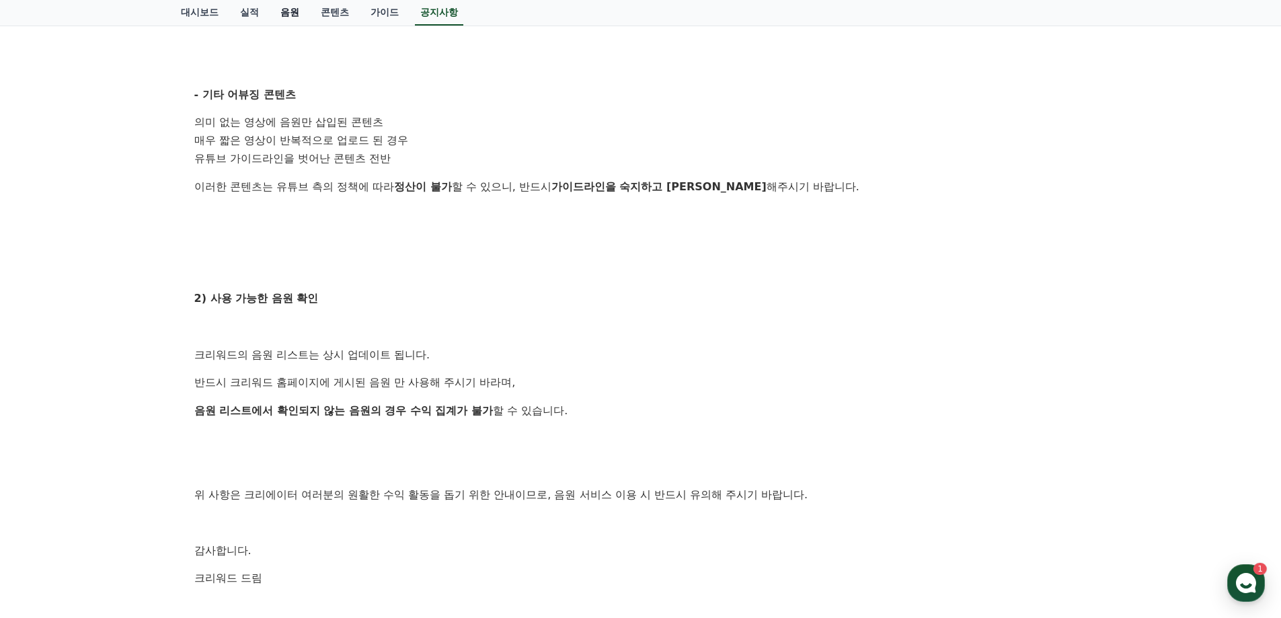
click at [293, 14] on link "음원" at bounding box center [290, 13] width 40 height 26
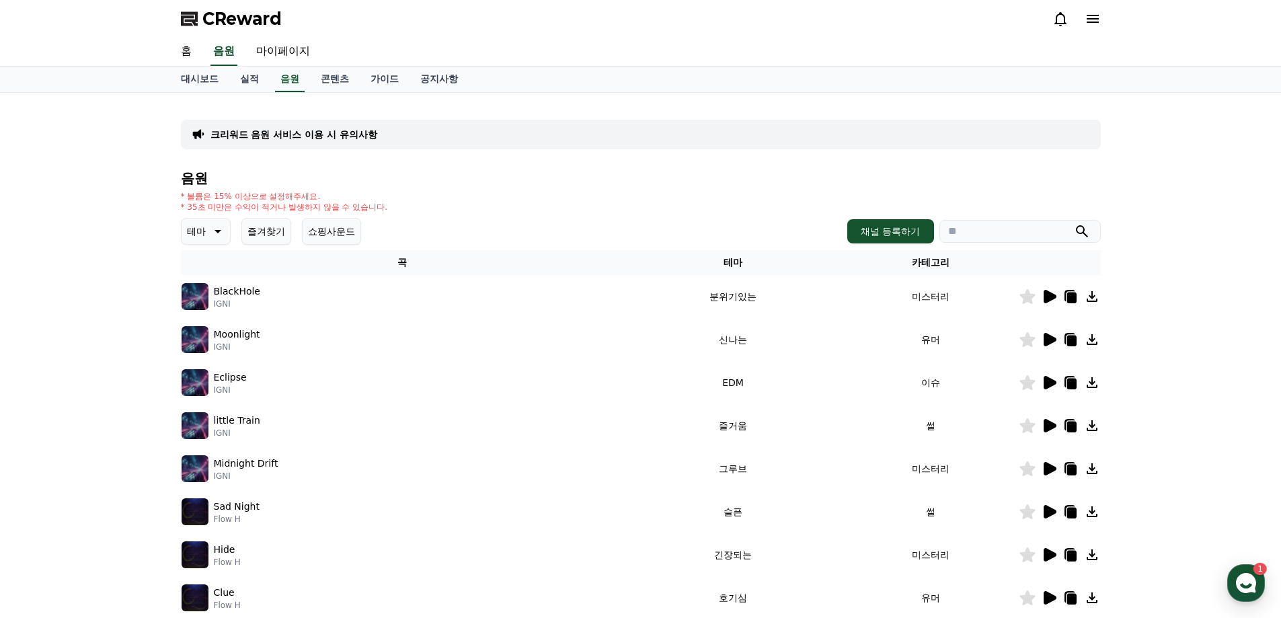
click at [1227, 273] on div "크리워드 음원 서비스 이용 시 유의사항 음원 * 볼륨은 15% 이상으로 설정해주세요. * 35초 미만은 수익이 적거나 발생하지 않을 수 있습니…" at bounding box center [640, 418] width 1281 height 650
click at [192, 231] on p "테마" at bounding box center [196, 231] width 19 height 19
click at [214, 310] on button "잔잔한" at bounding box center [202, 321] width 39 height 30
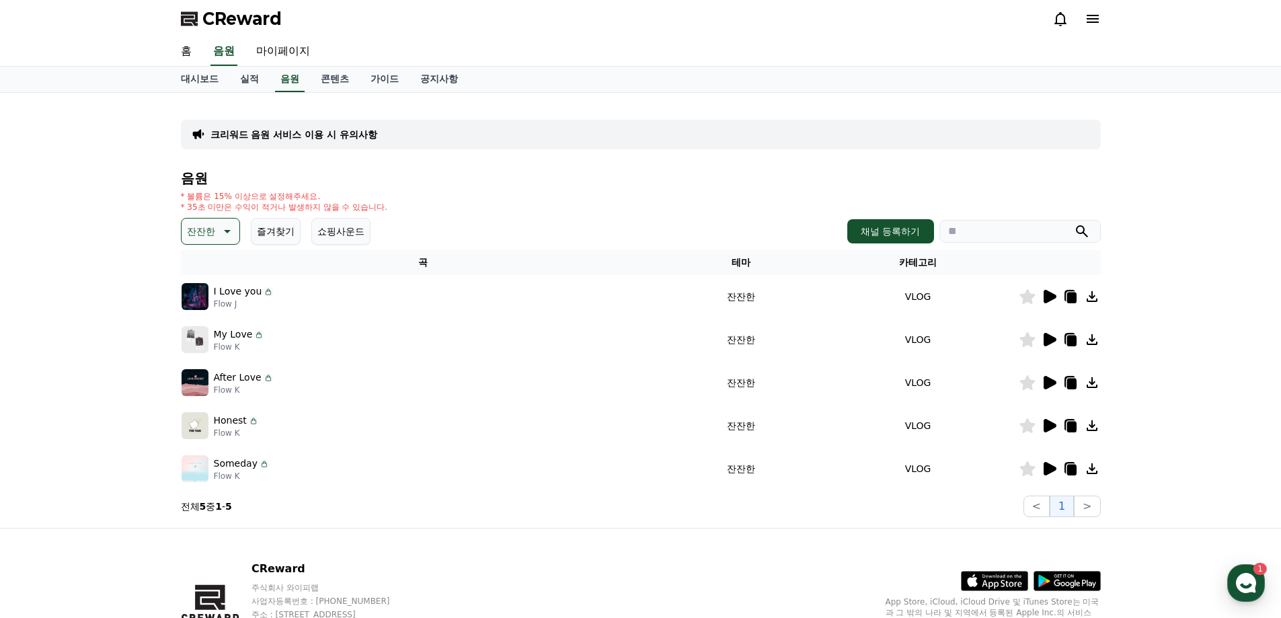
click at [1021, 299] on icon at bounding box center [1028, 296] width 16 height 15
click at [1128, 326] on div "크리워드 음원 서비스 이용 시 유의사항 음원 * 볼륨은 15% 이상으로 설정해주세요. * 35초 미만은 수익이 적거나 발생하지 않을 수 있습니…" at bounding box center [640, 310] width 1281 height 435
